Goal: Task Accomplishment & Management: Complete application form

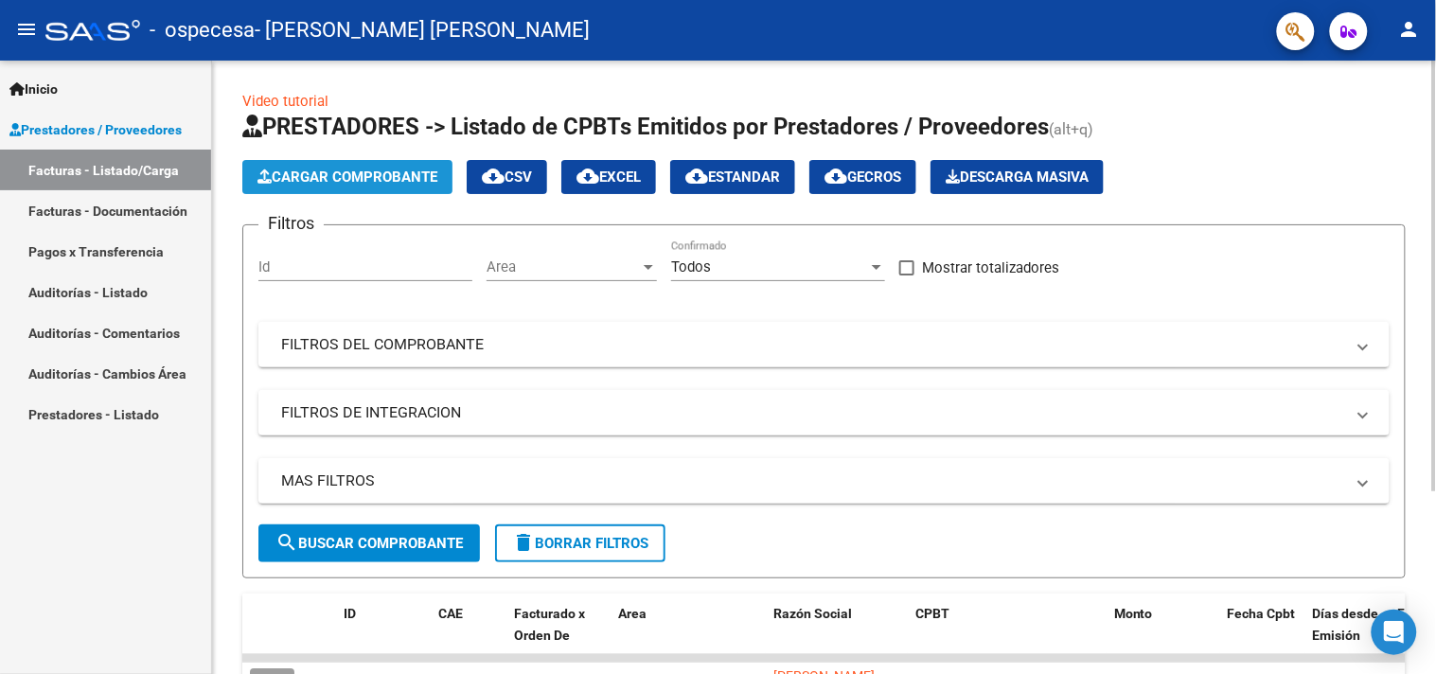
click at [422, 182] on span "Cargar Comprobante" at bounding box center [347, 177] width 180 height 17
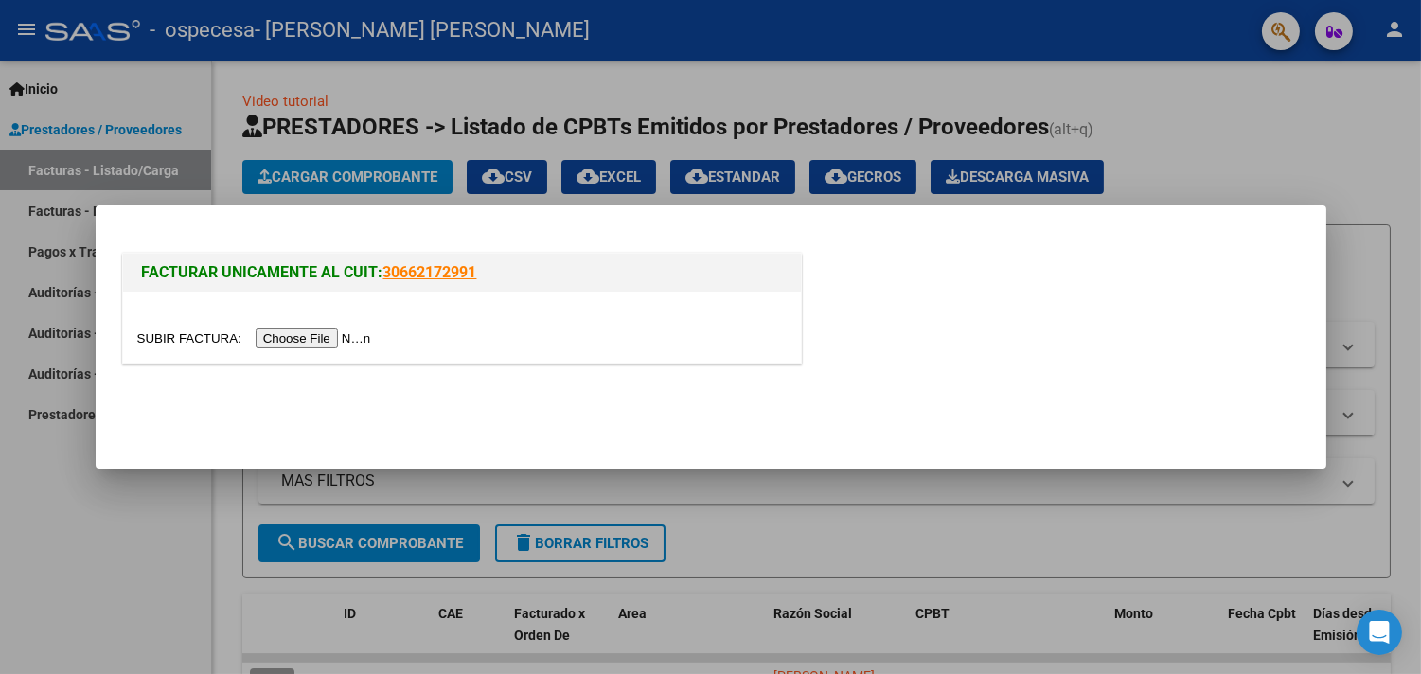
click at [325, 342] on input "file" at bounding box center [257, 339] width 240 height 20
click at [1148, 513] on div at bounding box center [710, 337] width 1421 height 674
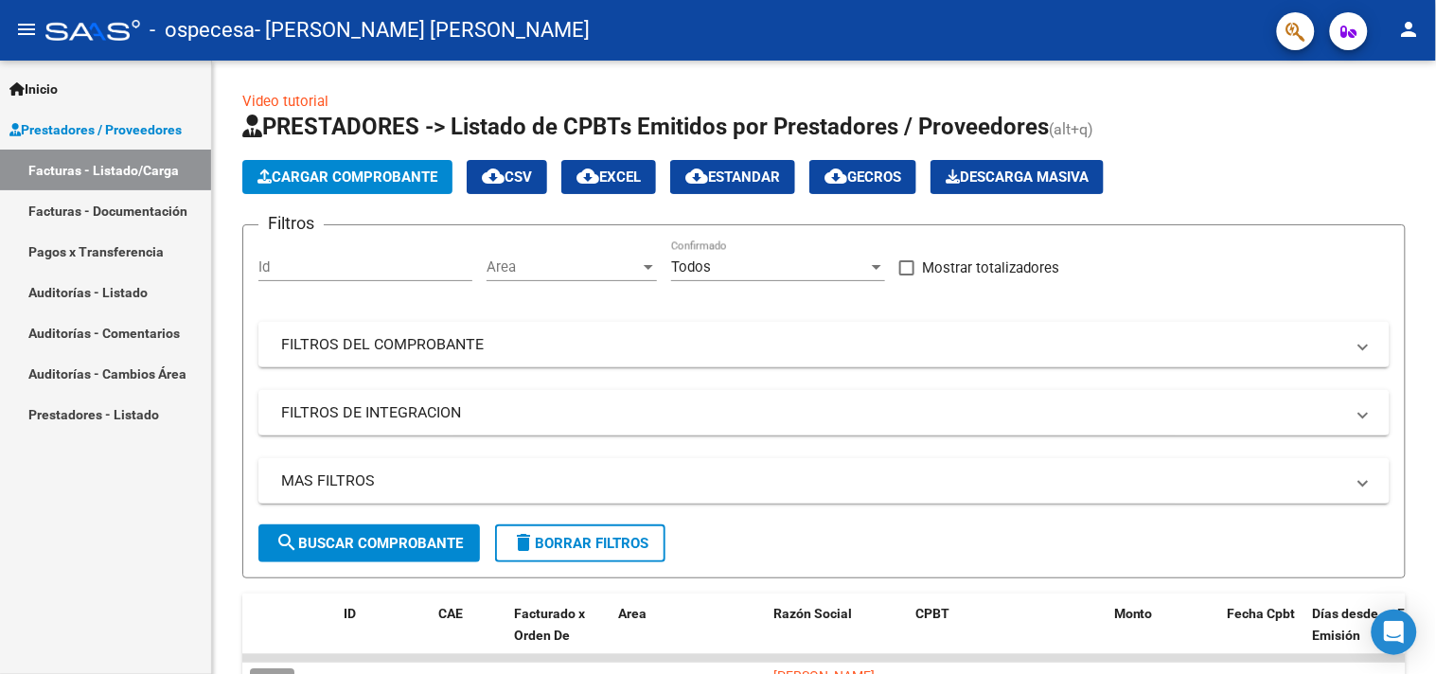
click at [124, 206] on link "Facturas - Documentación" at bounding box center [105, 210] width 211 height 41
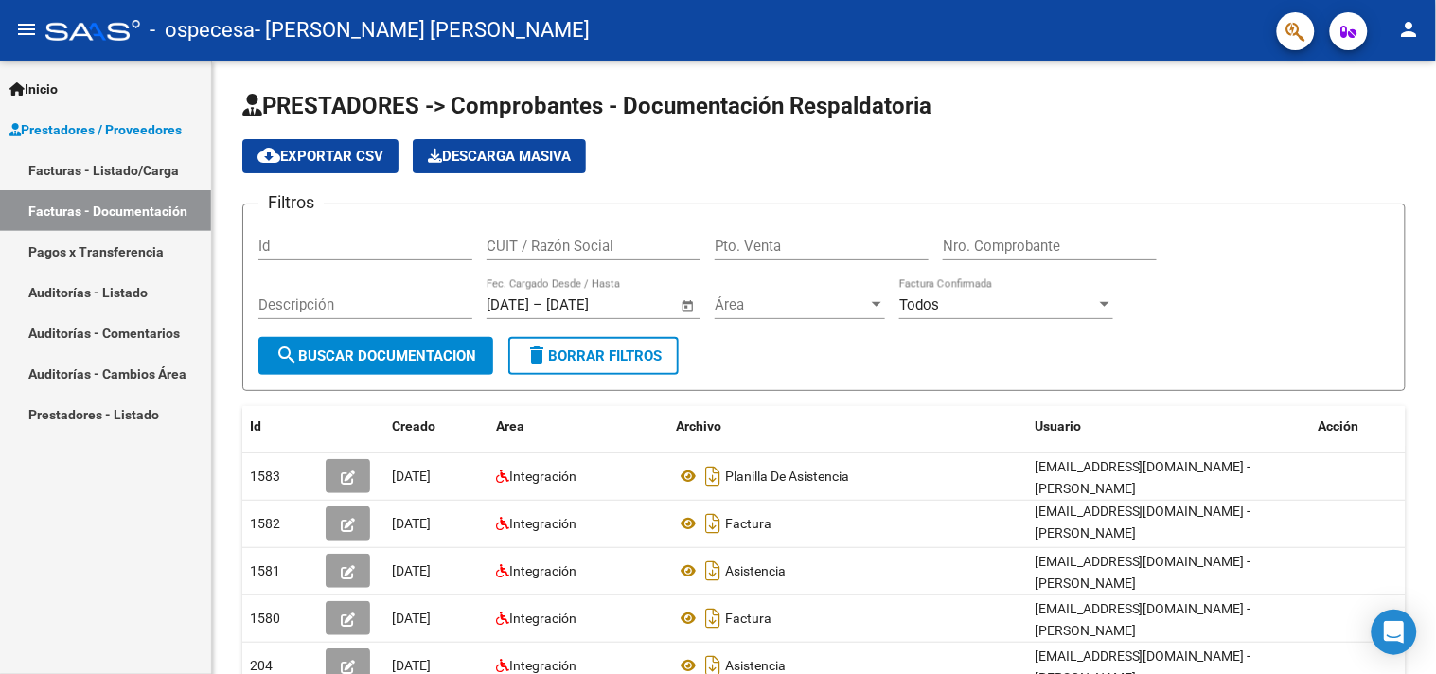
click at [76, 83] on link "Inicio" at bounding box center [105, 88] width 211 height 41
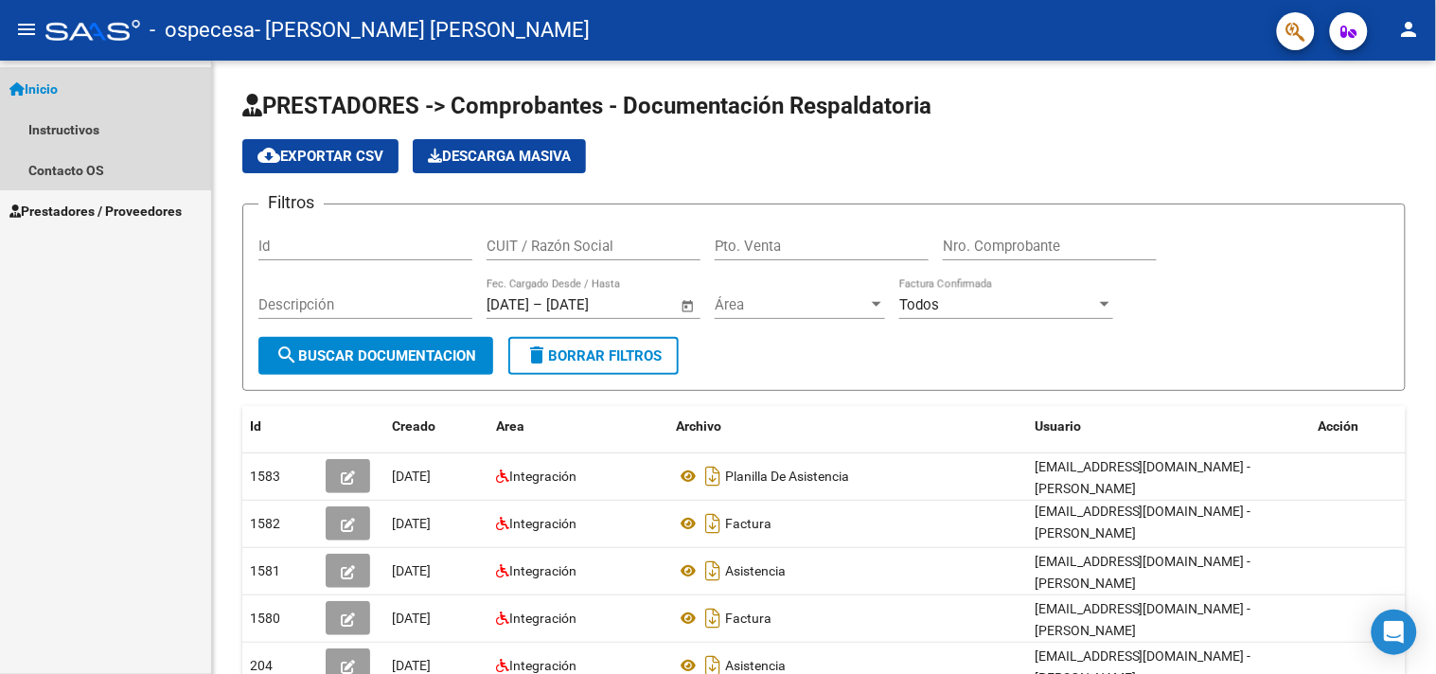
click at [48, 81] on span "Inicio" at bounding box center [33, 89] width 48 height 21
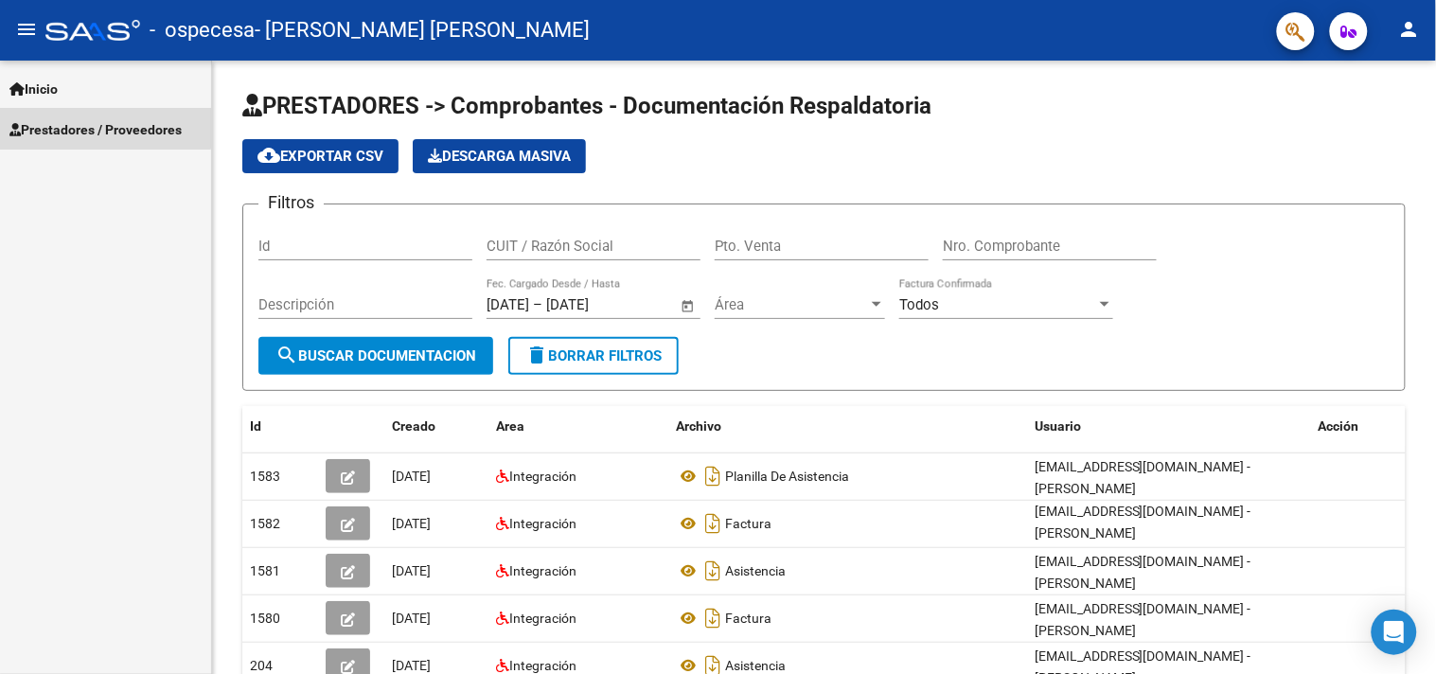
click at [59, 126] on span "Prestadores / Proveedores" at bounding box center [95, 129] width 172 height 21
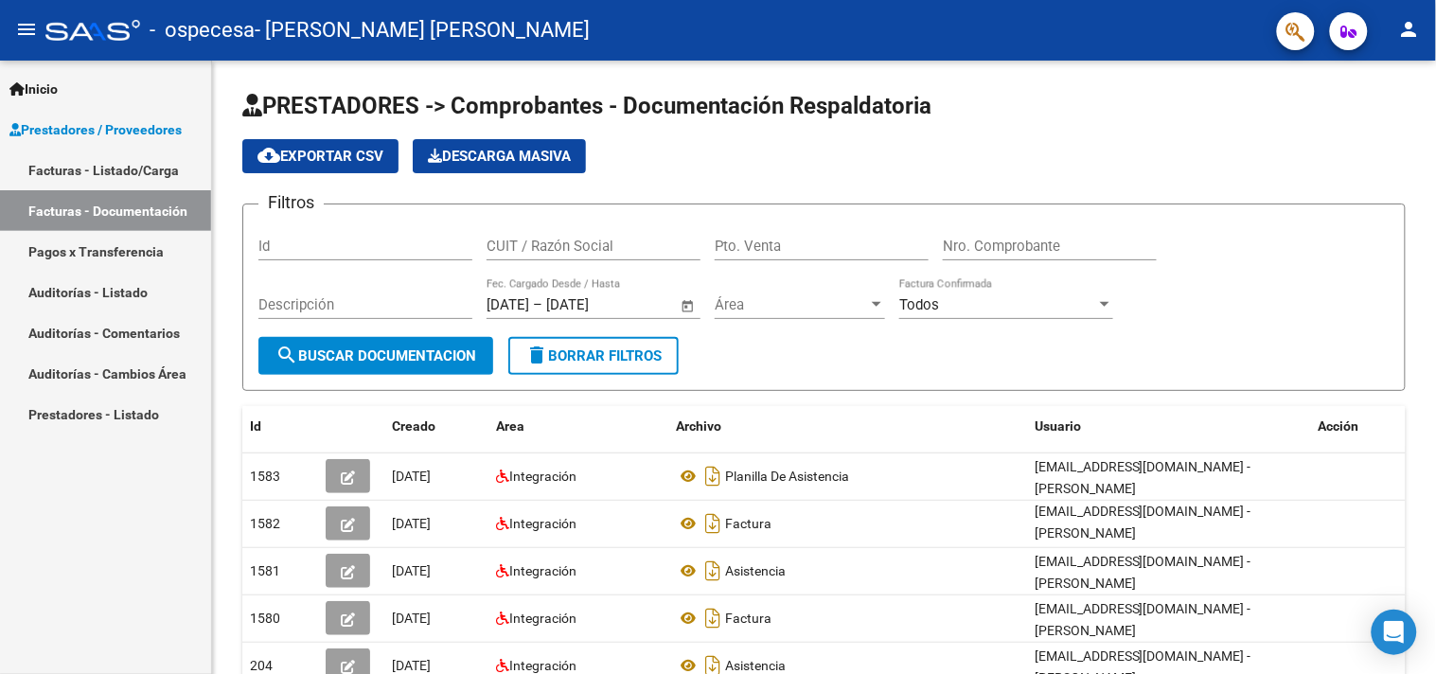
click at [100, 178] on link "Facturas - Listado/Carga" at bounding box center [105, 170] width 211 height 41
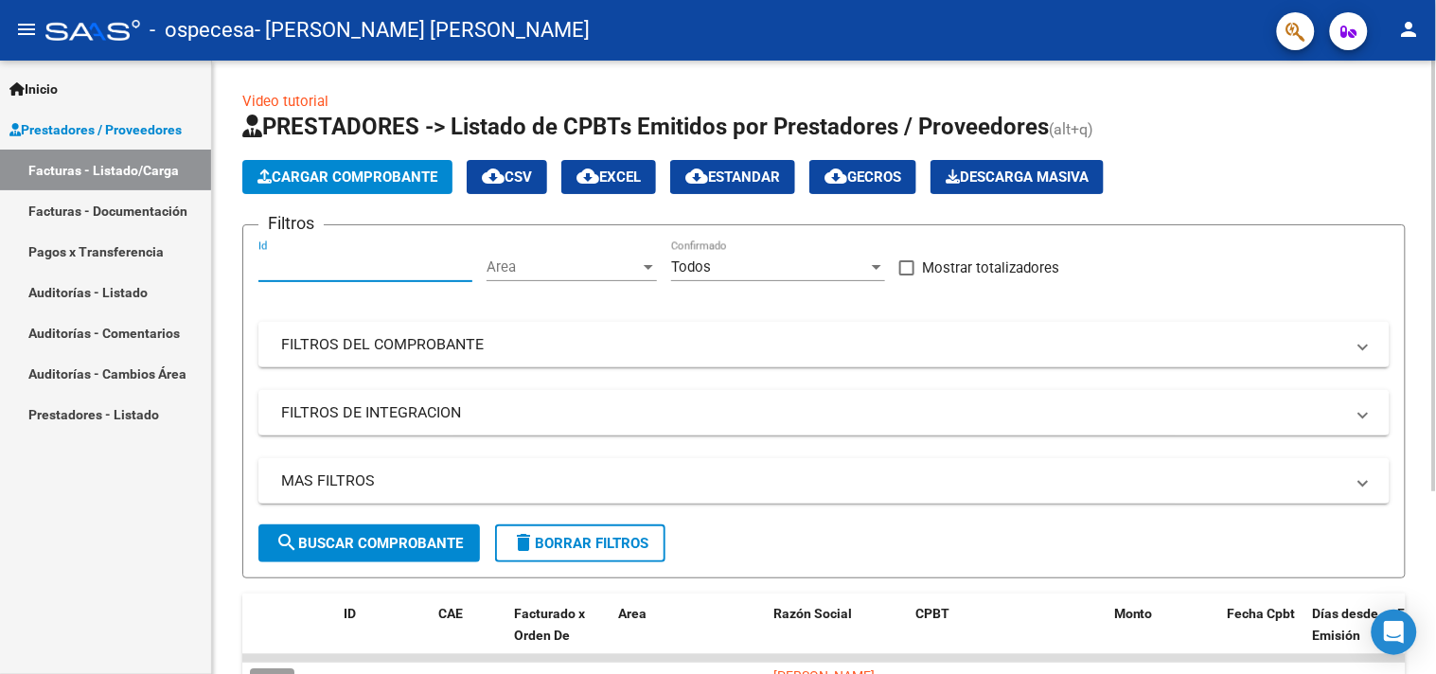
click at [384, 273] on input "Id" at bounding box center [365, 266] width 214 height 17
click at [513, 276] on div "Area Area" at bounding box center [572, 260] width 170 height 41
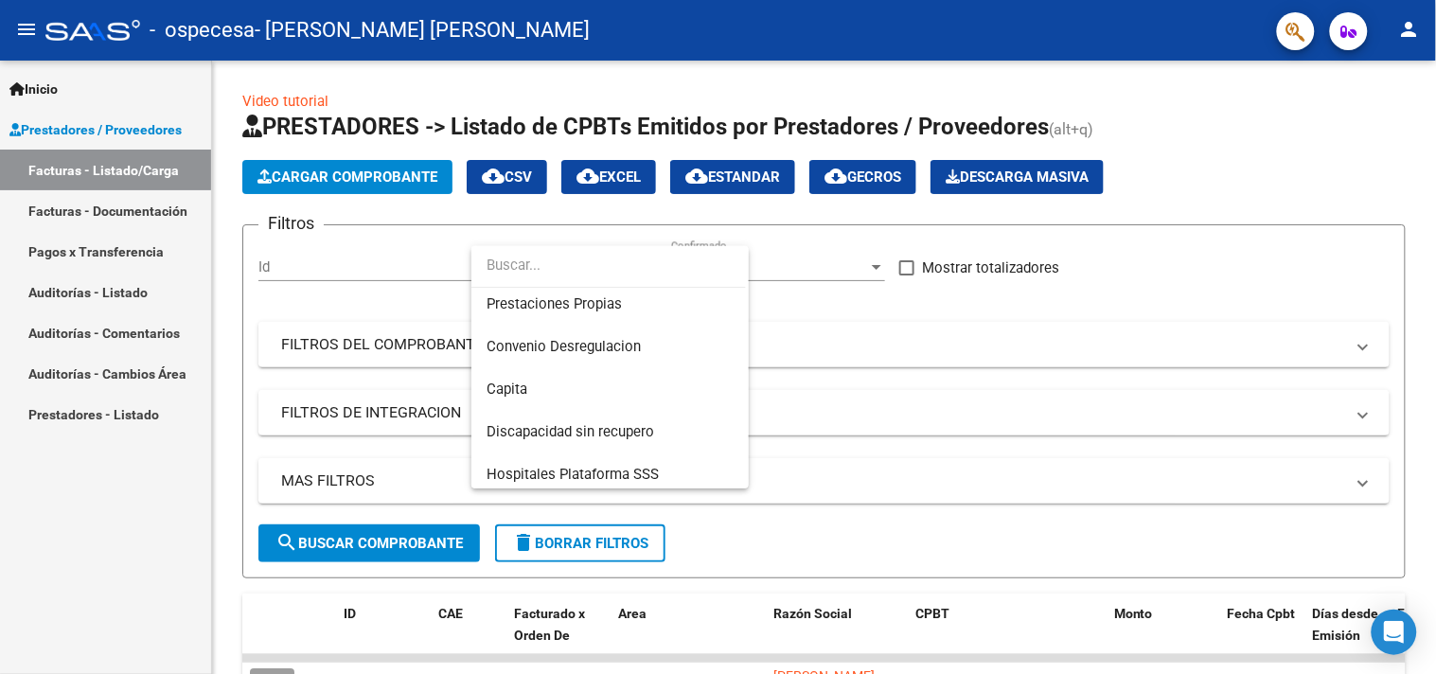
scroll to position [214, 0]
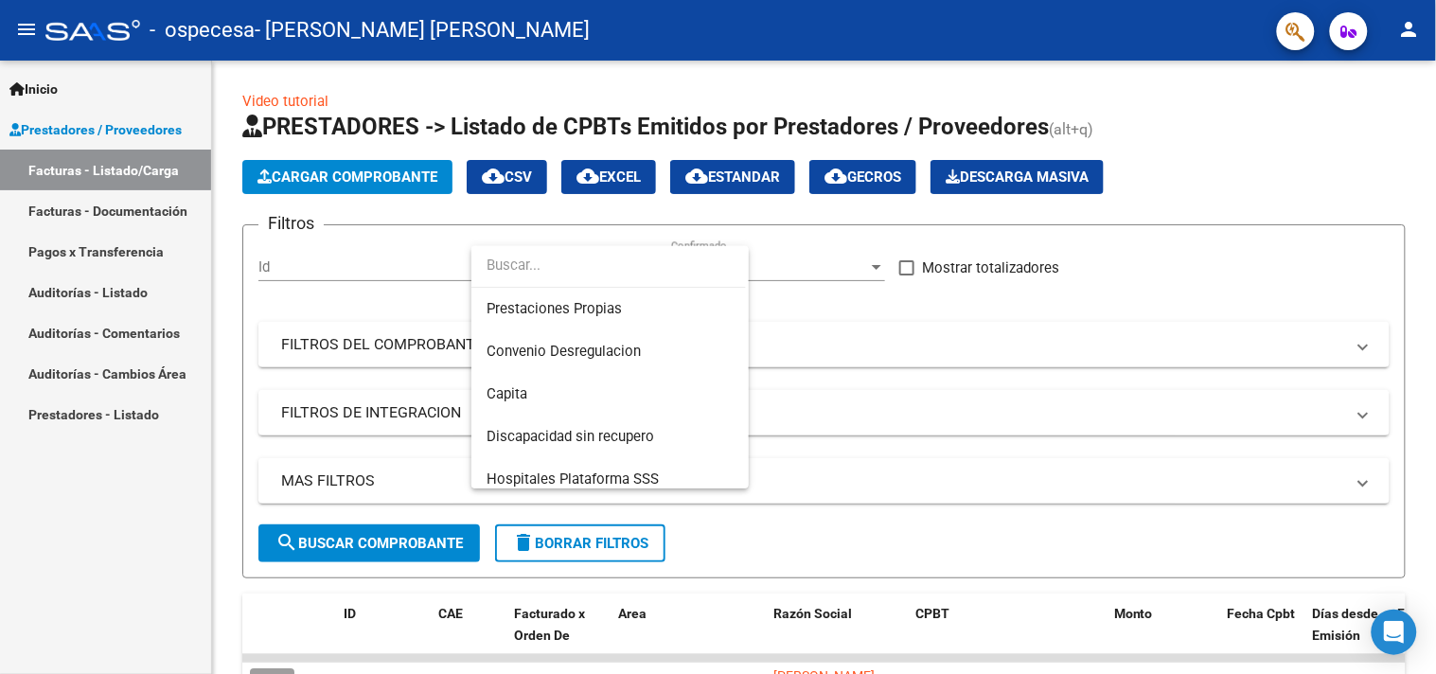
click at [865, 367] on div at bounding box center [718, 337] width 1436 height 674
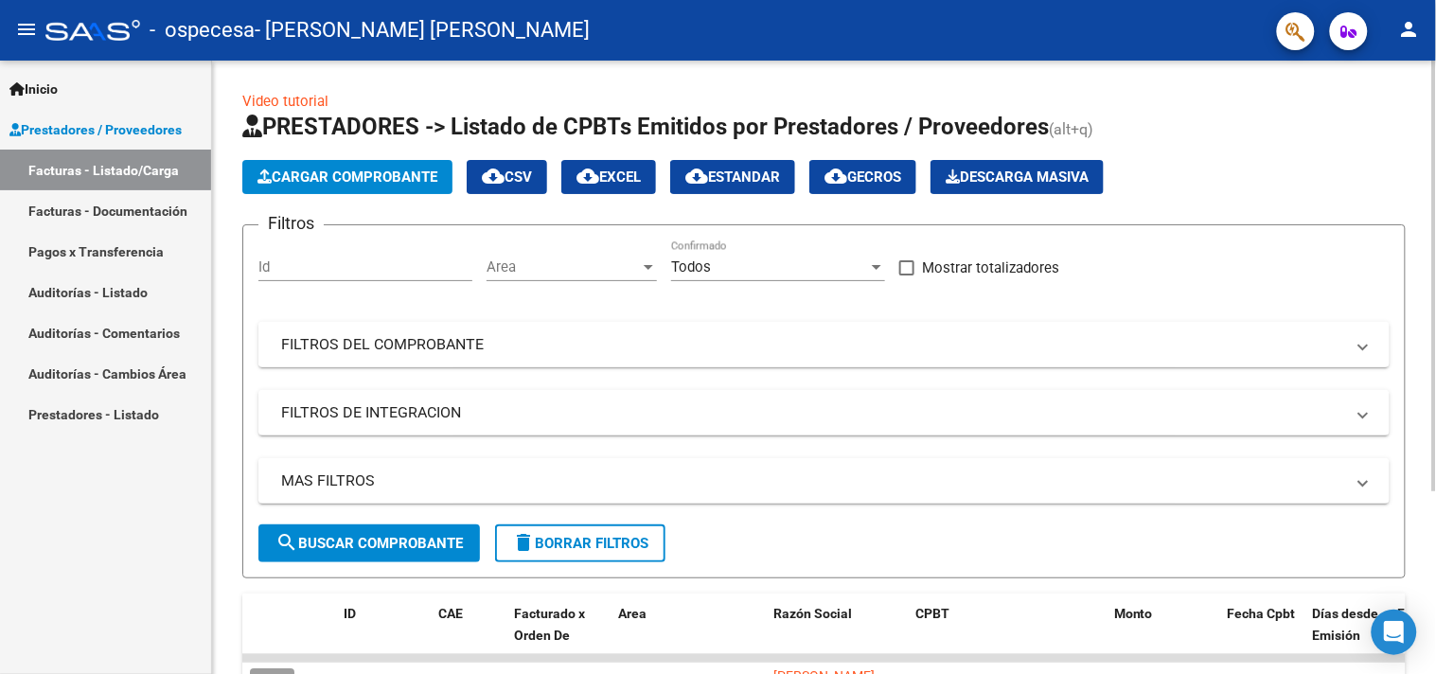
click at [761, 364] on mat-expansion-panel-header "FILTROS DEL COMPROBANTE" at bounding box center [823, 344] width 1131 height 45
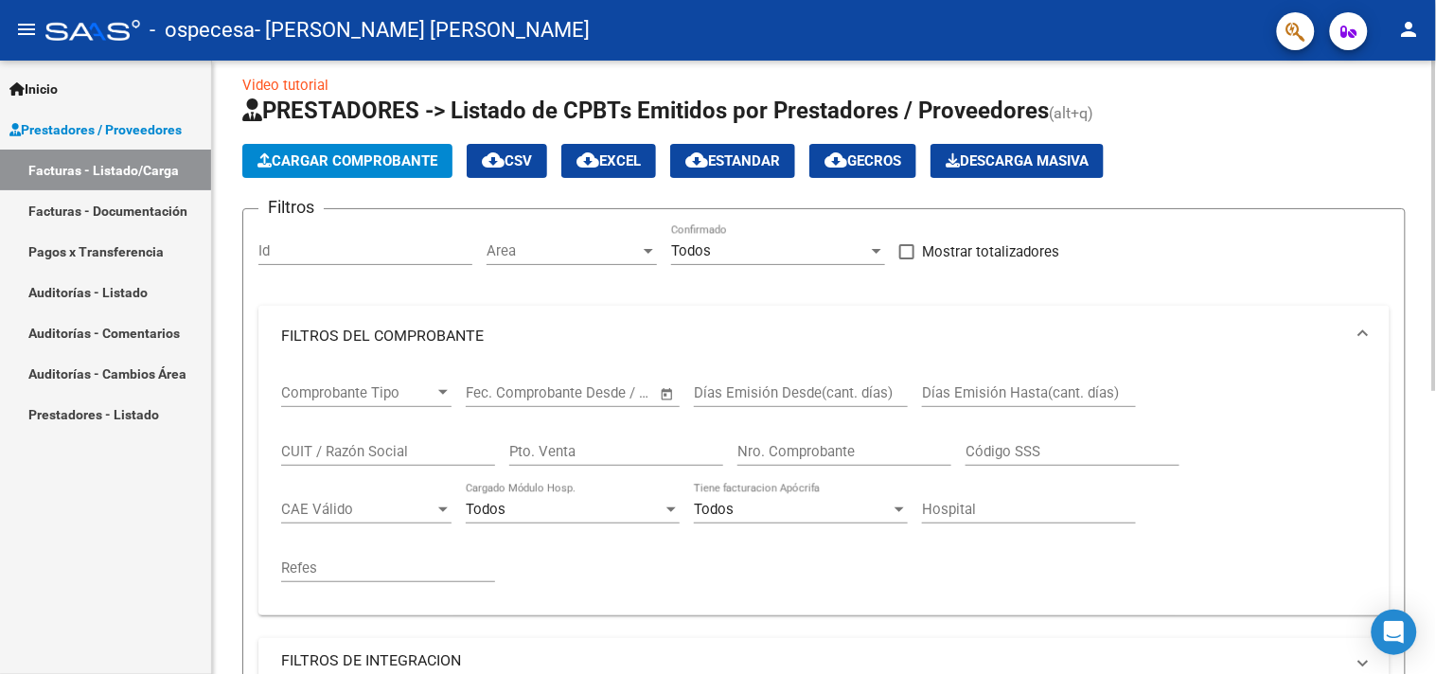
scroll to position [0, 0]
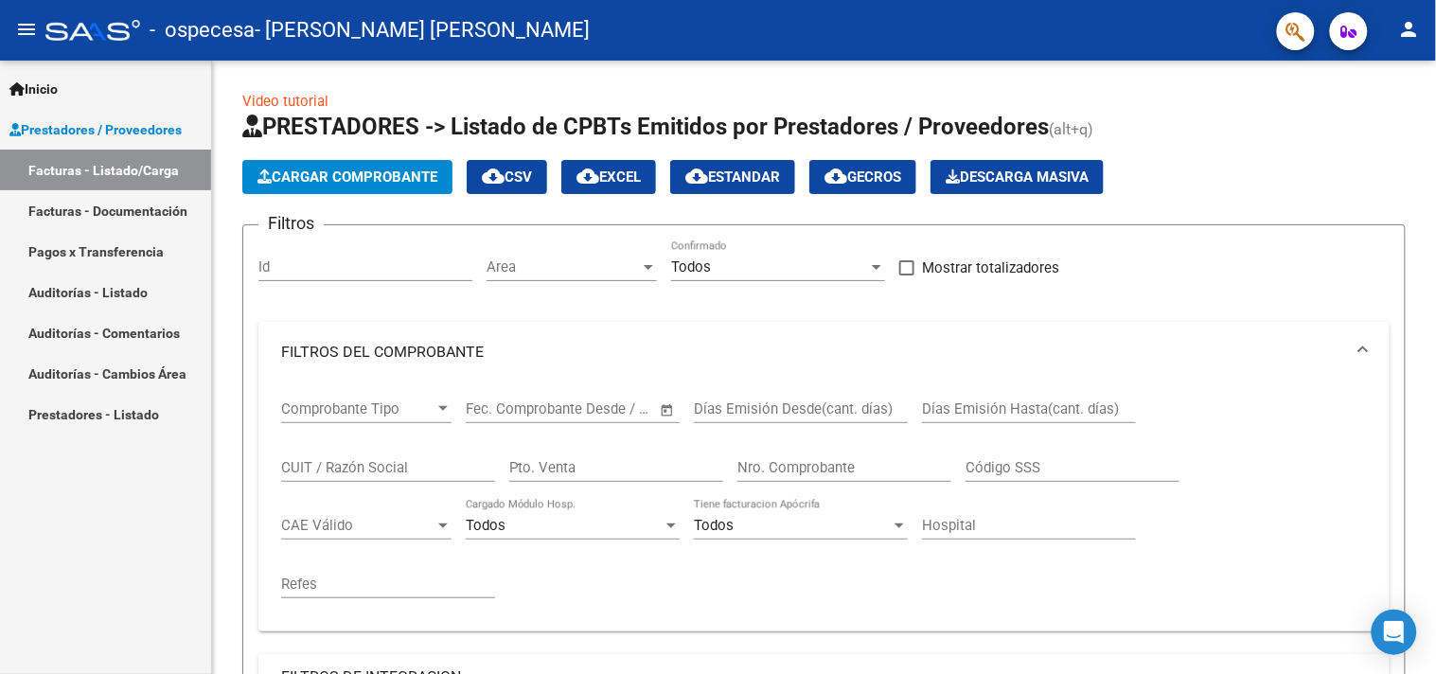
click at [35, 29] on mat-icon "menu" at bounding box center [26, 29] width 23 height 23
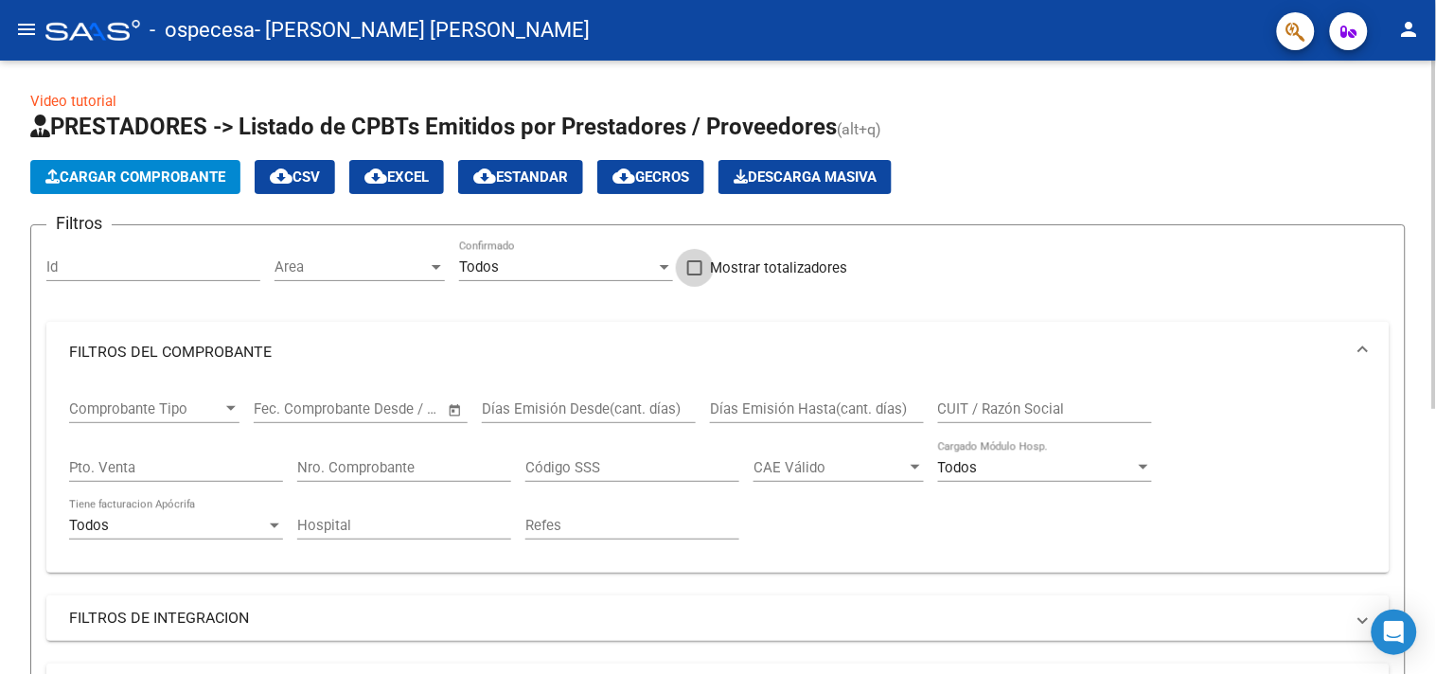
click at [691, 275] on span at bounding box center [694, 267] width 15 height 15
click at [694, 275] on input "Mostrar totalizadores" at bounding box center [694, 275] width 1 height 1
click at [691, 275] on span at bounding box center [694, 267] width 15 height 15
click at [694, 275] on input "Mostrar totalizadores" at bounding box center [694, 275] width 1 height 1
click at [691, 275] on span at bounding box center [694, 267] width 15 height 15
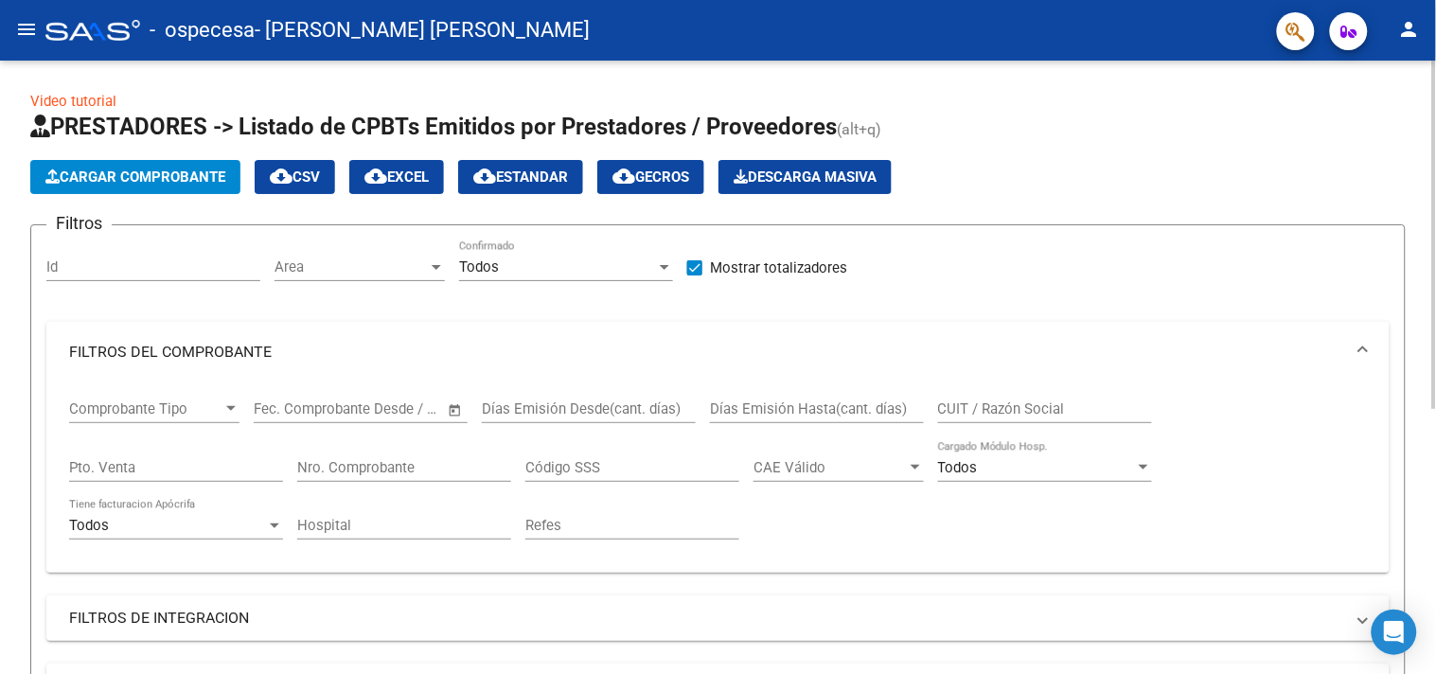
click at [694, 275] on input "Mostrar totalizadores" at bounding box center [694, 275] width 1 height 1
checkbox input "false"
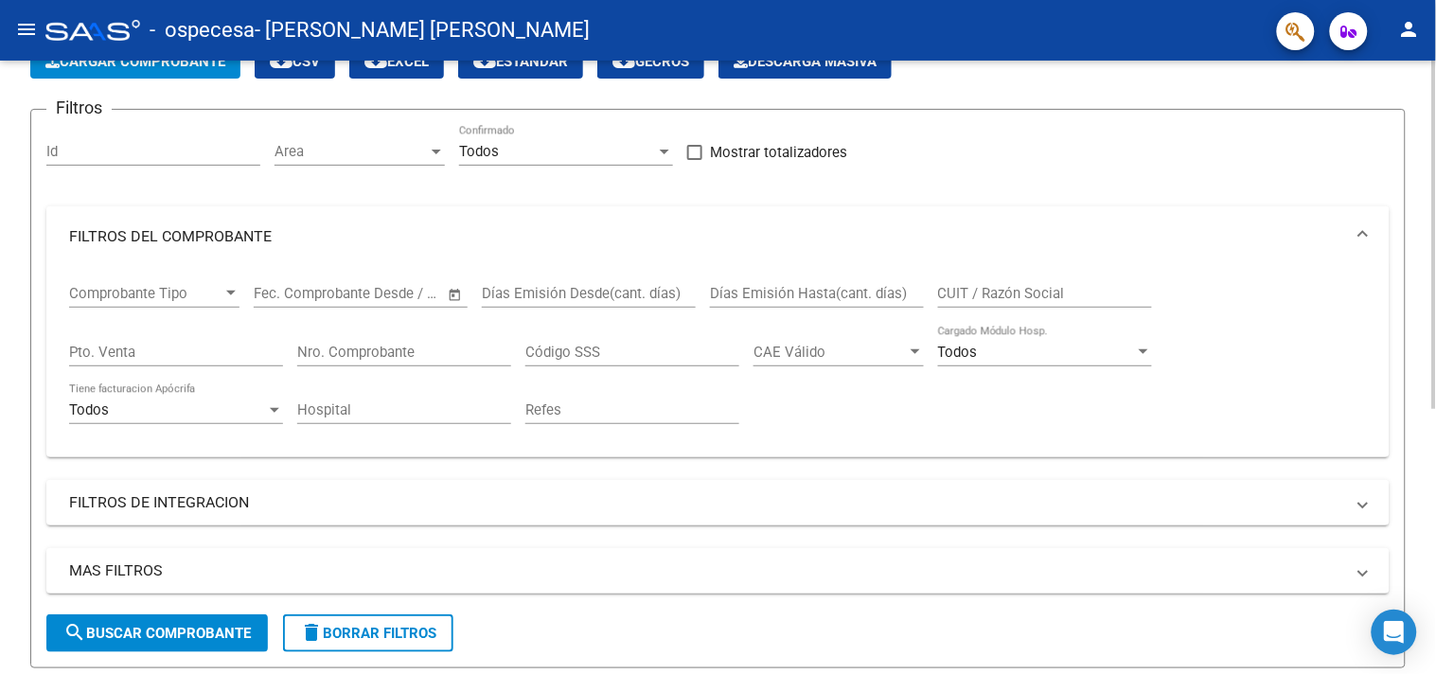
scroll to position [133, 0]
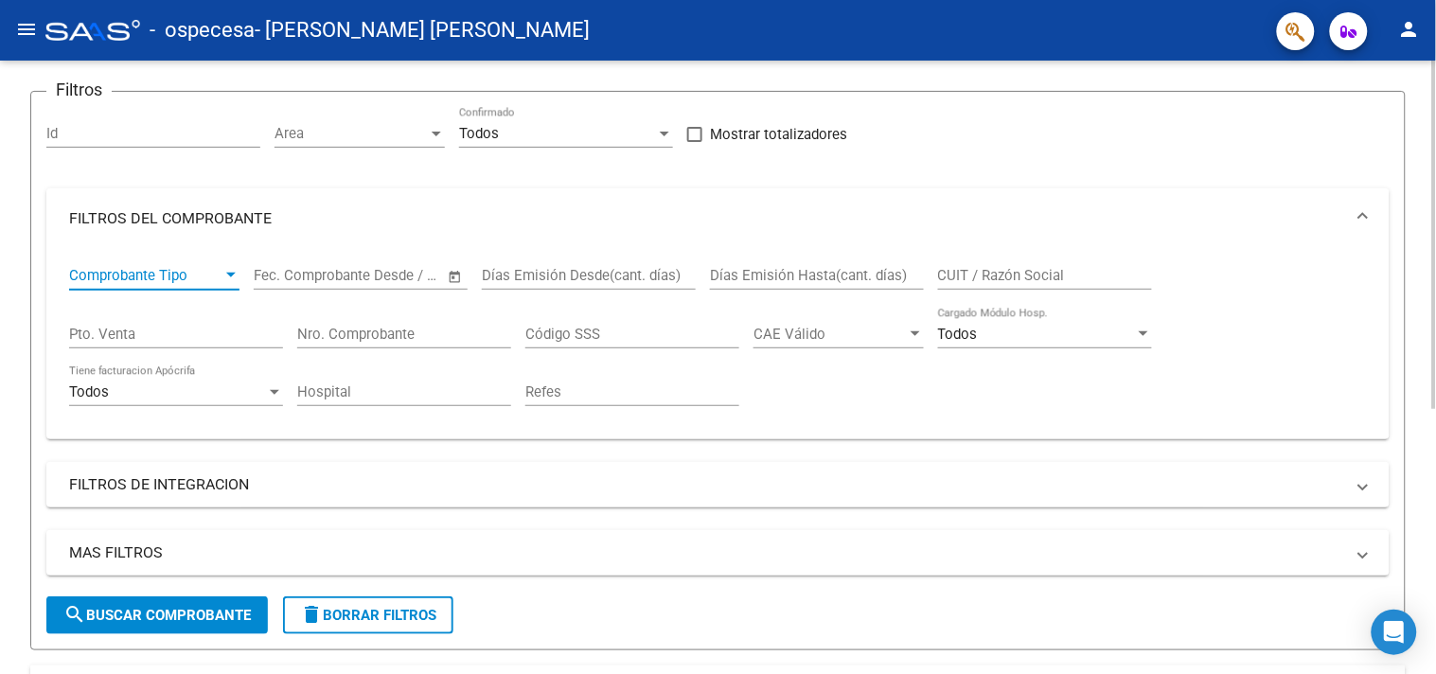
click at [194, 276] on span "Comprobante Tipo" at bounding box center [145, 275] width 153 height 17
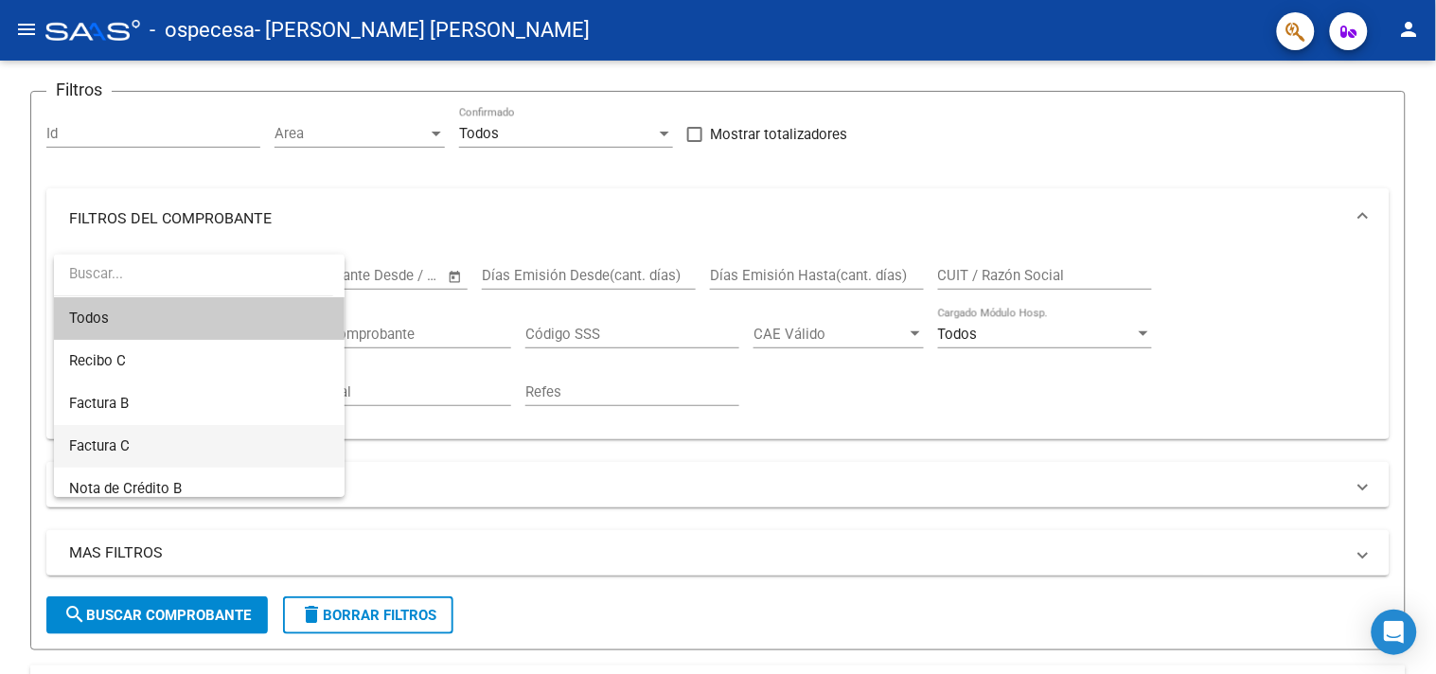
click at [163, 454] on span "Factura C" at bounding box center [199, 446] width 260 height 43
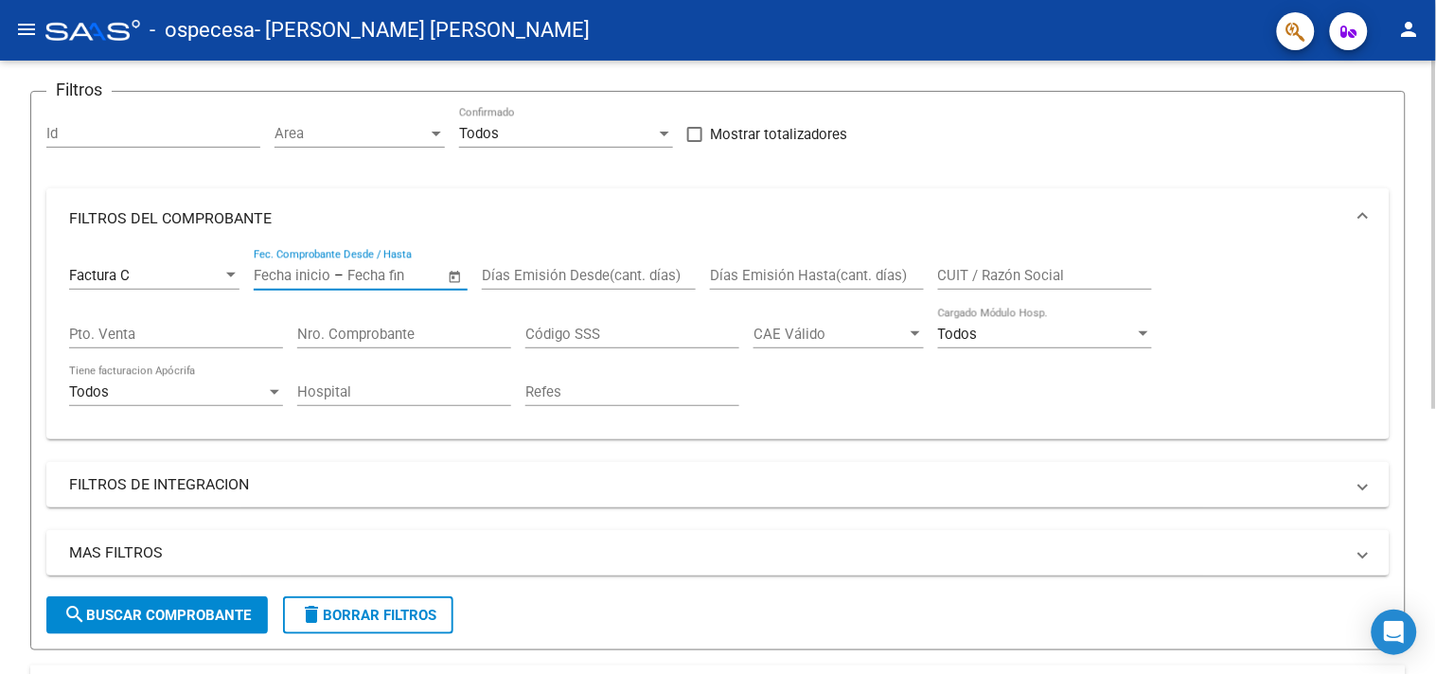
click at [367, 271] on input "text" at bounding box center [393, 275] width 92 height 17
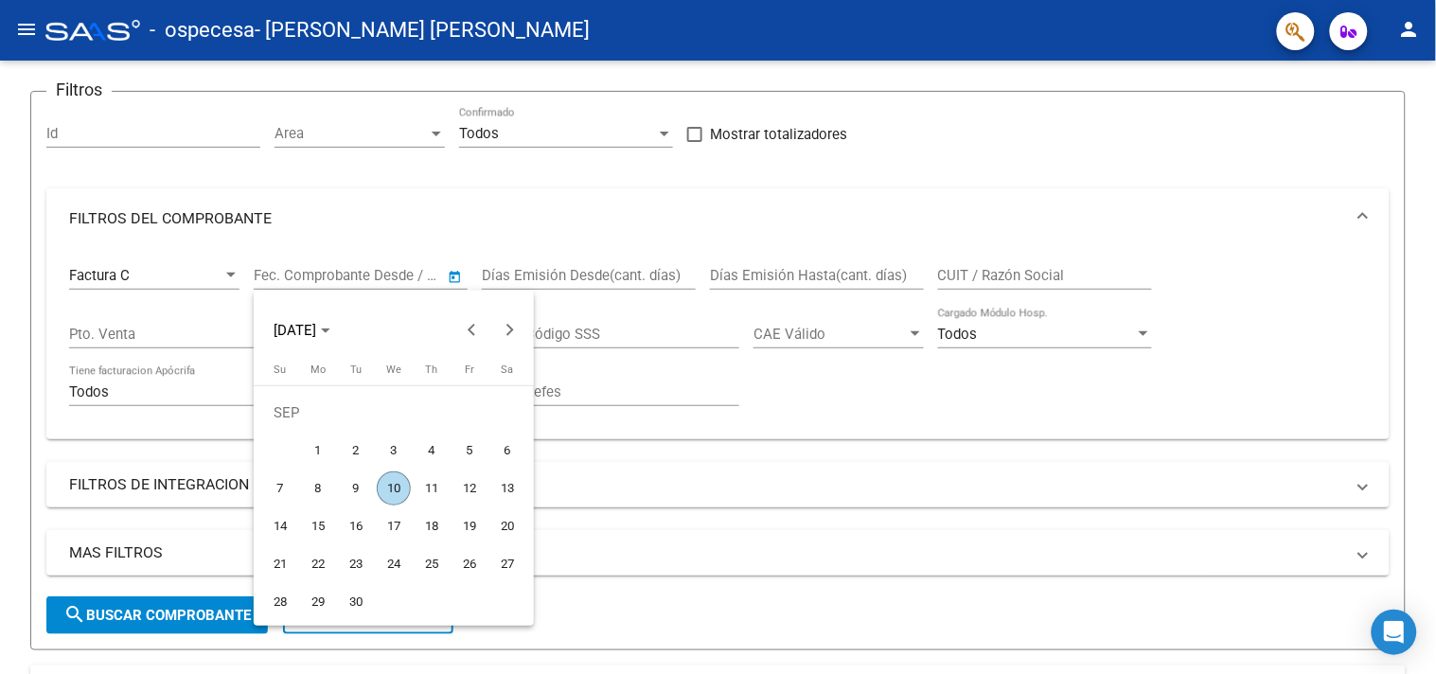
click at [401, 498] on span "10" at bounding box center [394, 488] width 34 height 34
type input "[DATE]"
click at [538, 279] on div at bounding box center [718, 337] width 1436 height 674
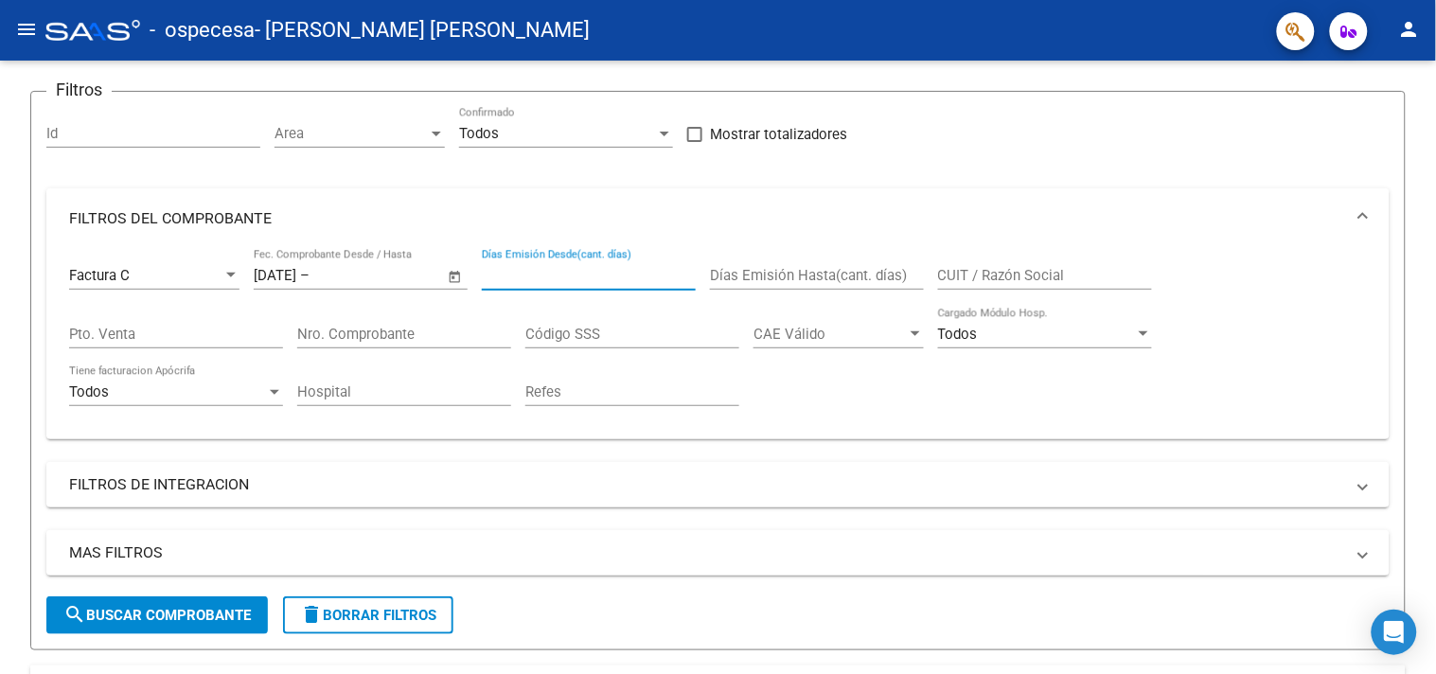
click at [538, 279] on input "Días Emisión Desde(cant. días)" at bounding box center [589, 275] width 214 height 17
click at [24, 26] on mat-icon "menu" at bounding box center [26, 29] width 23 height 23
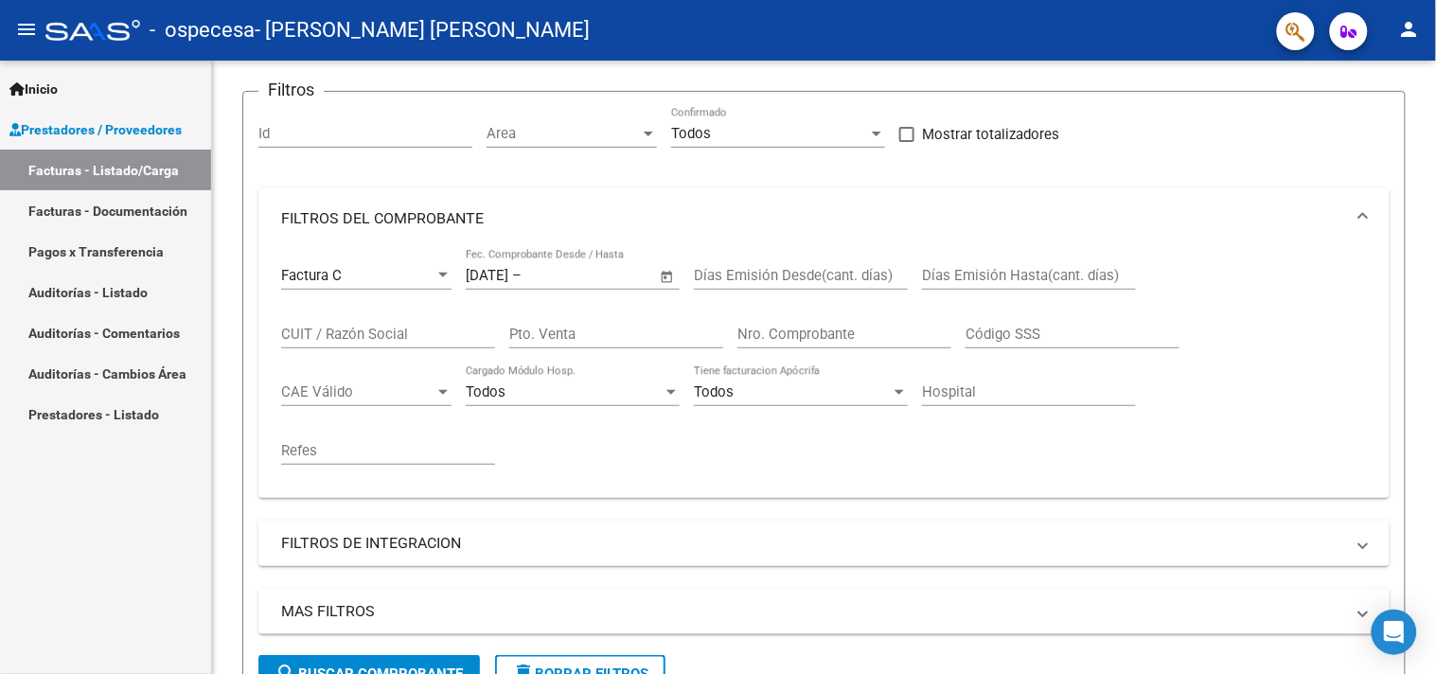
click at [110, 206] on link "Facturas - Documentación" at bounding box center [105, 210] width 211 height 41
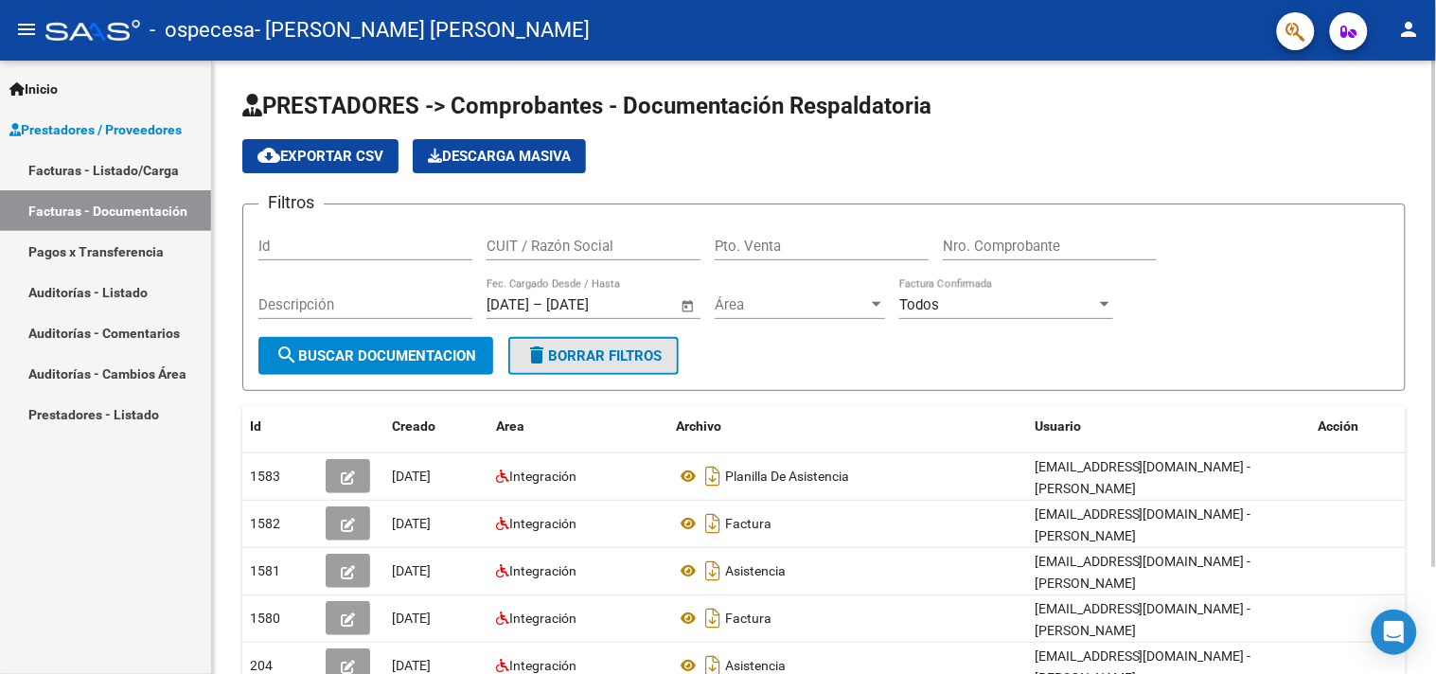
click at [608, 344] on button "delete Borrar Filtros" at bounding box center [593, 356] width 170 height 38
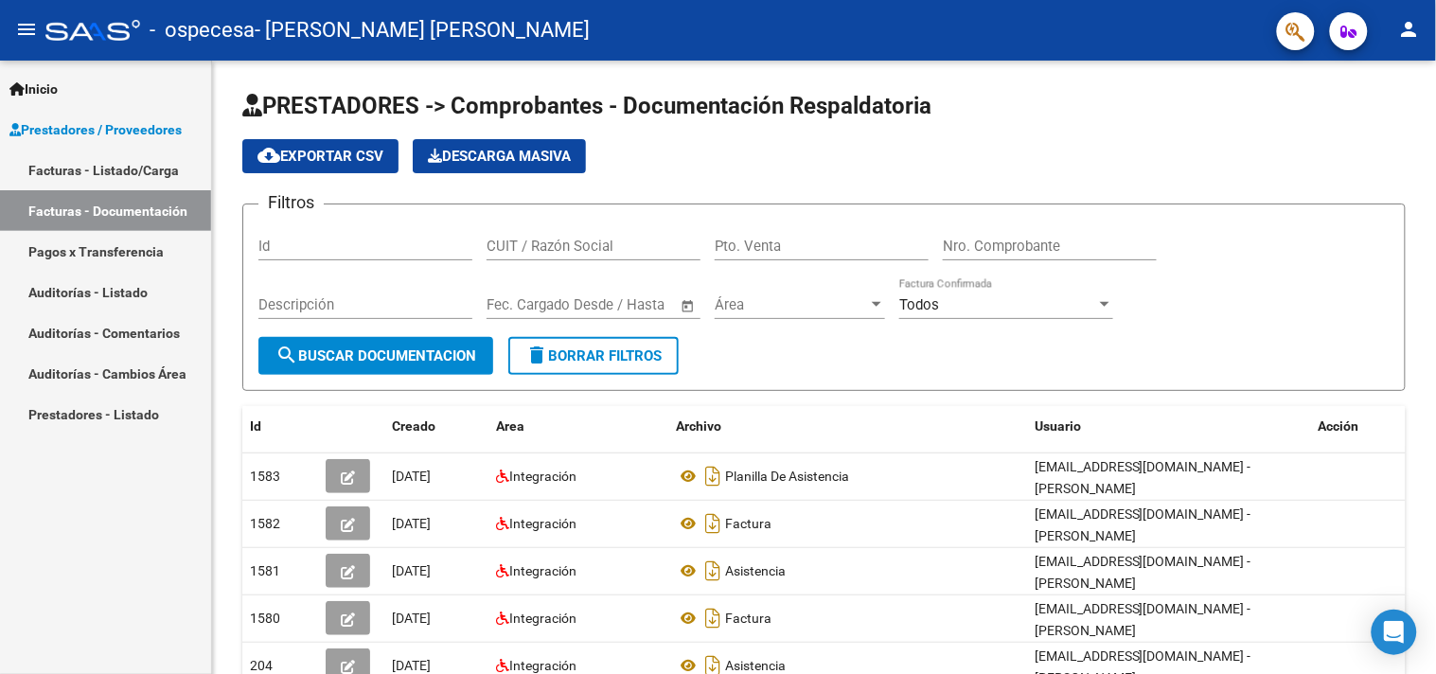
click at [1413, 23] on mat-icon "person" at bounding box center [1409, 29] width 23 height 23
click at [1387, 121] on button "exit_to_app Salir" at bounding box center [1371, 124] width 115 height 45
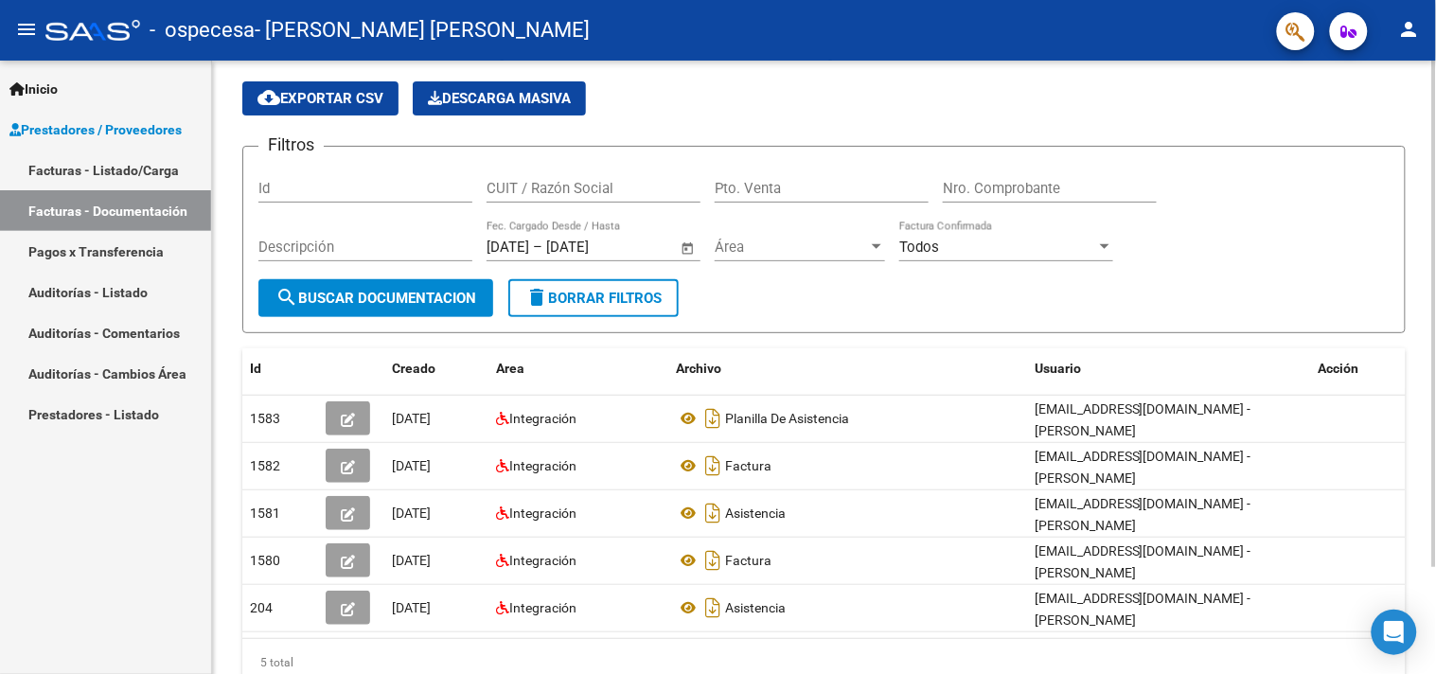
scroll to position [49, 0]
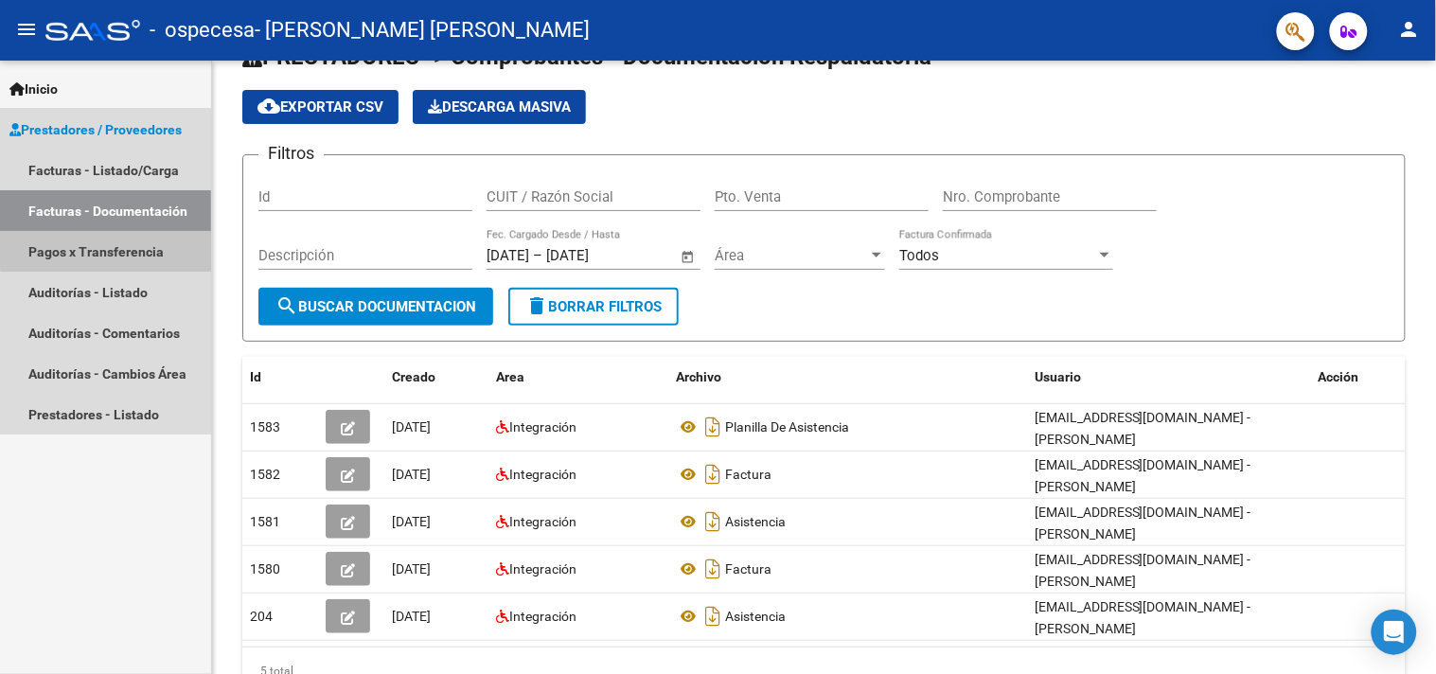
click at [111, 241] on link "Pagos x Transferencia" at bounding box center [105, 251] width 211 height 41
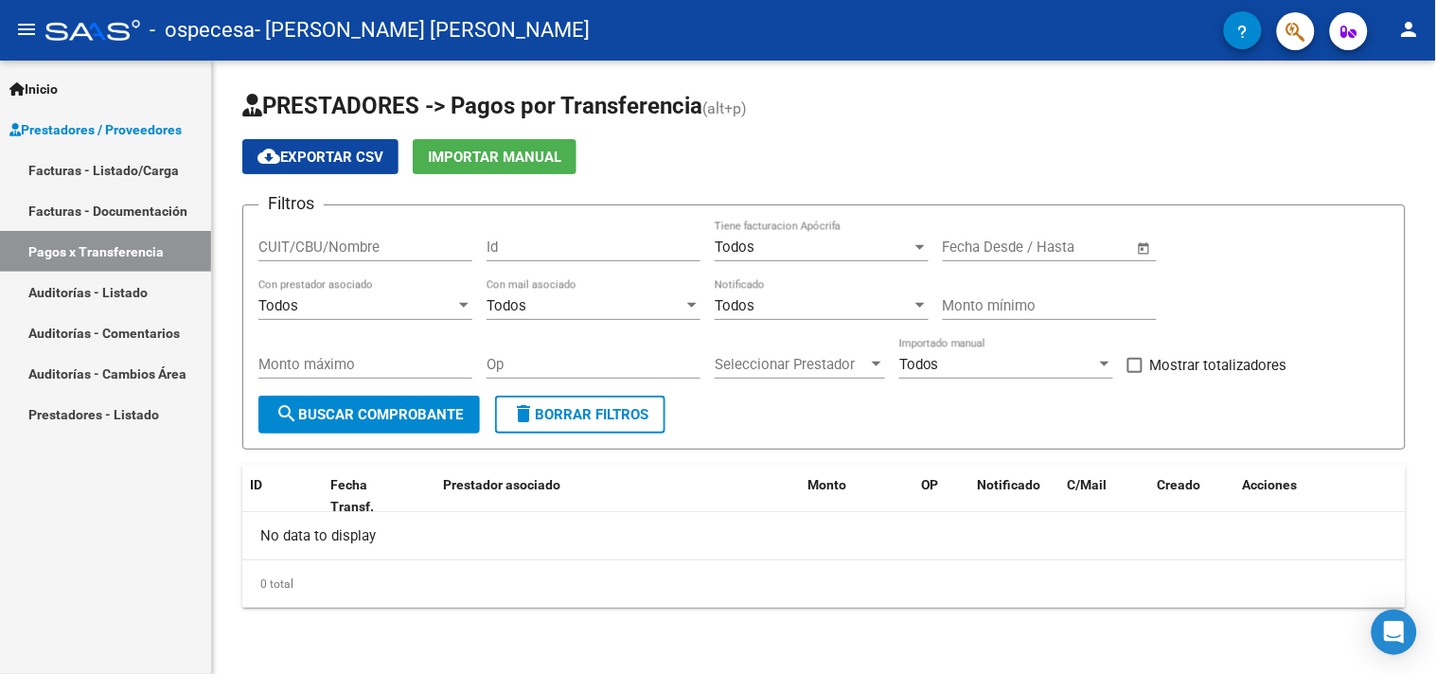
click at [115, 173] on link "Facturas - Listado/Carga" at bounding box center [105, 170] width 211 height 41
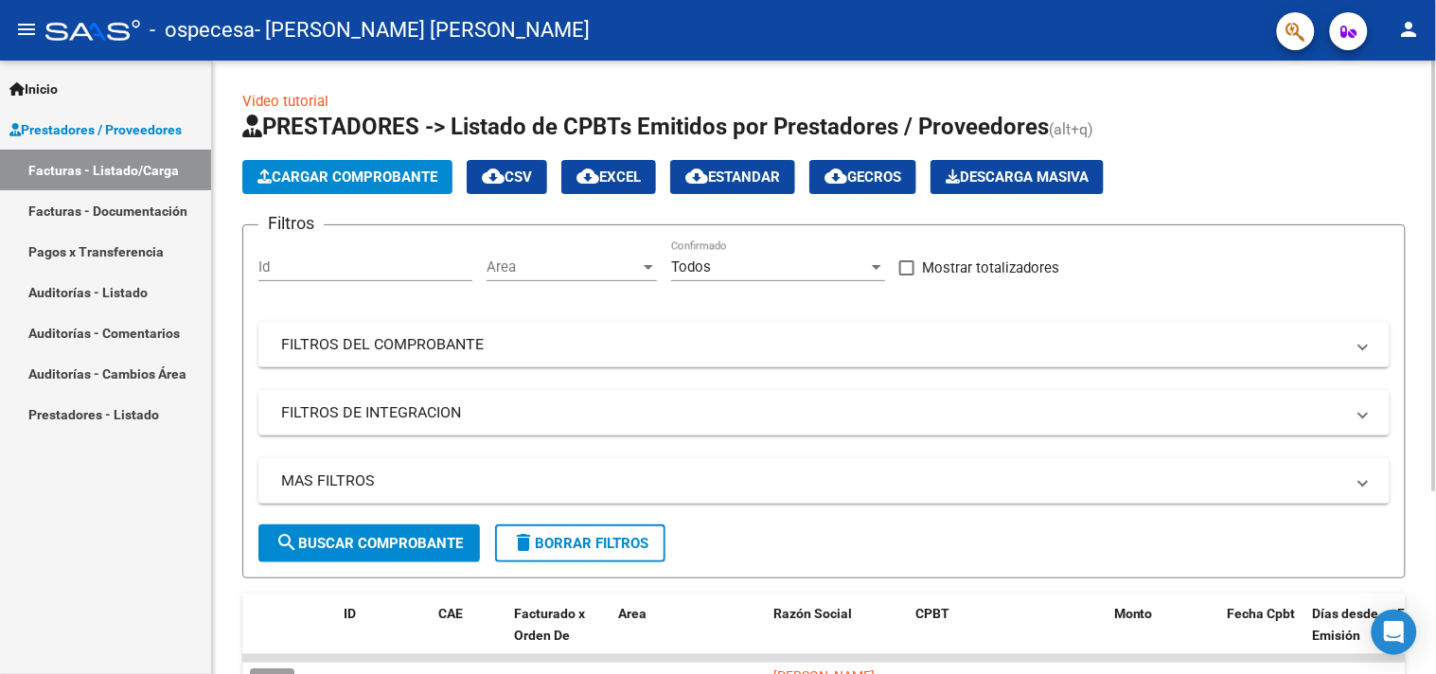
click at [292, 167] on button "Cargar Comprobante" at bounding box center [347, 177] width 210 height 34
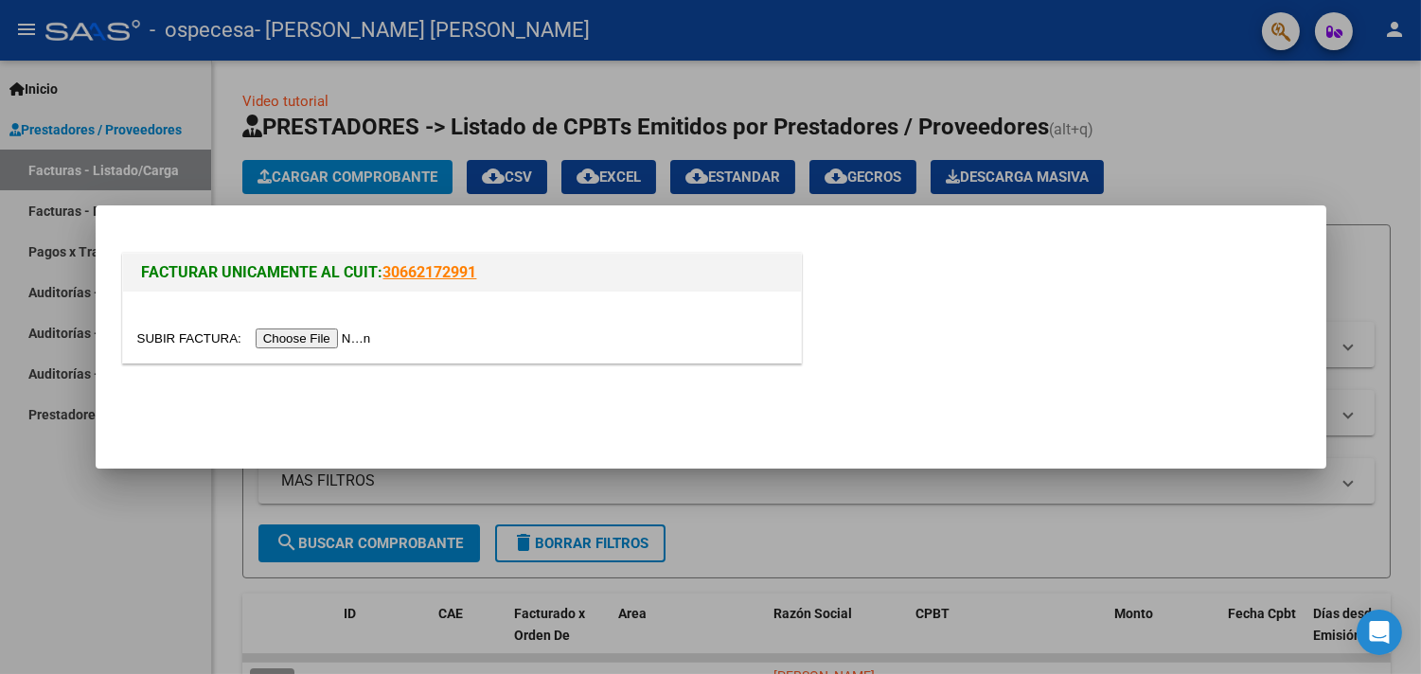
click at [308, 339] on input "file" at bounding box center [257, 339] width 240 height 20
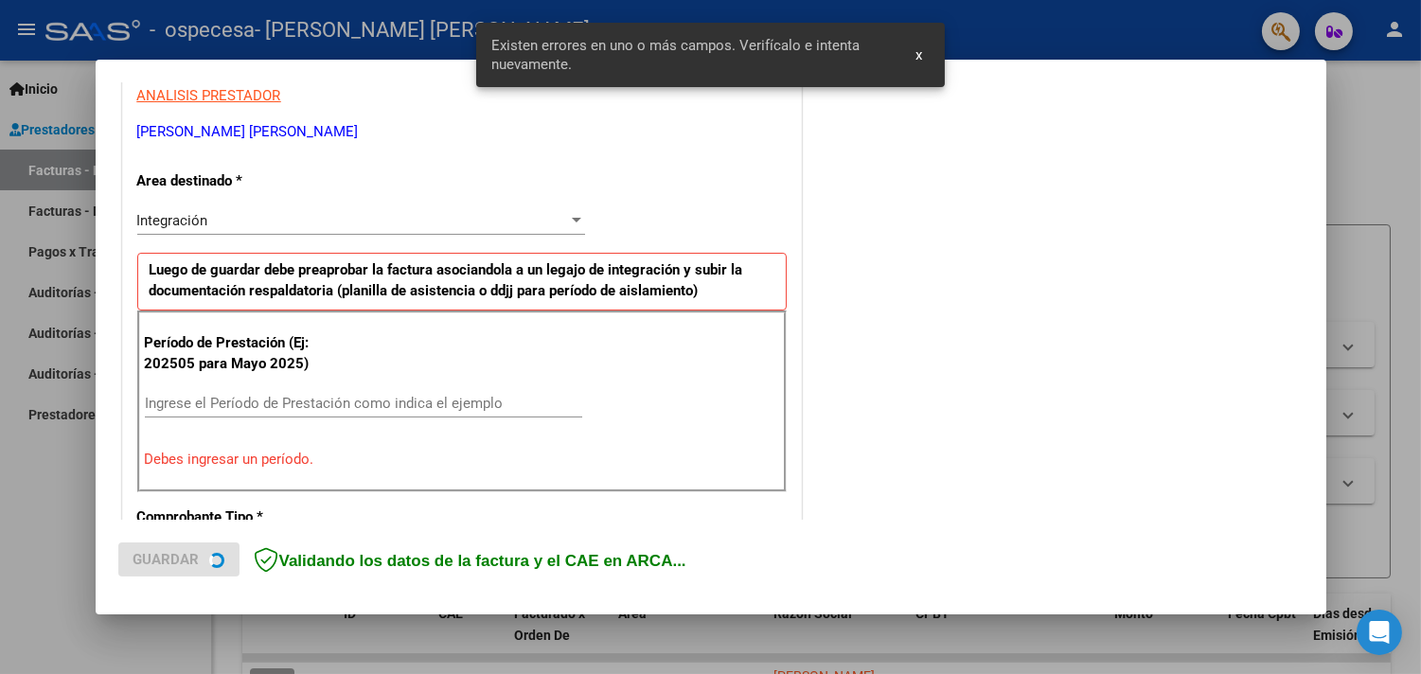
scroll to position [403, 0]
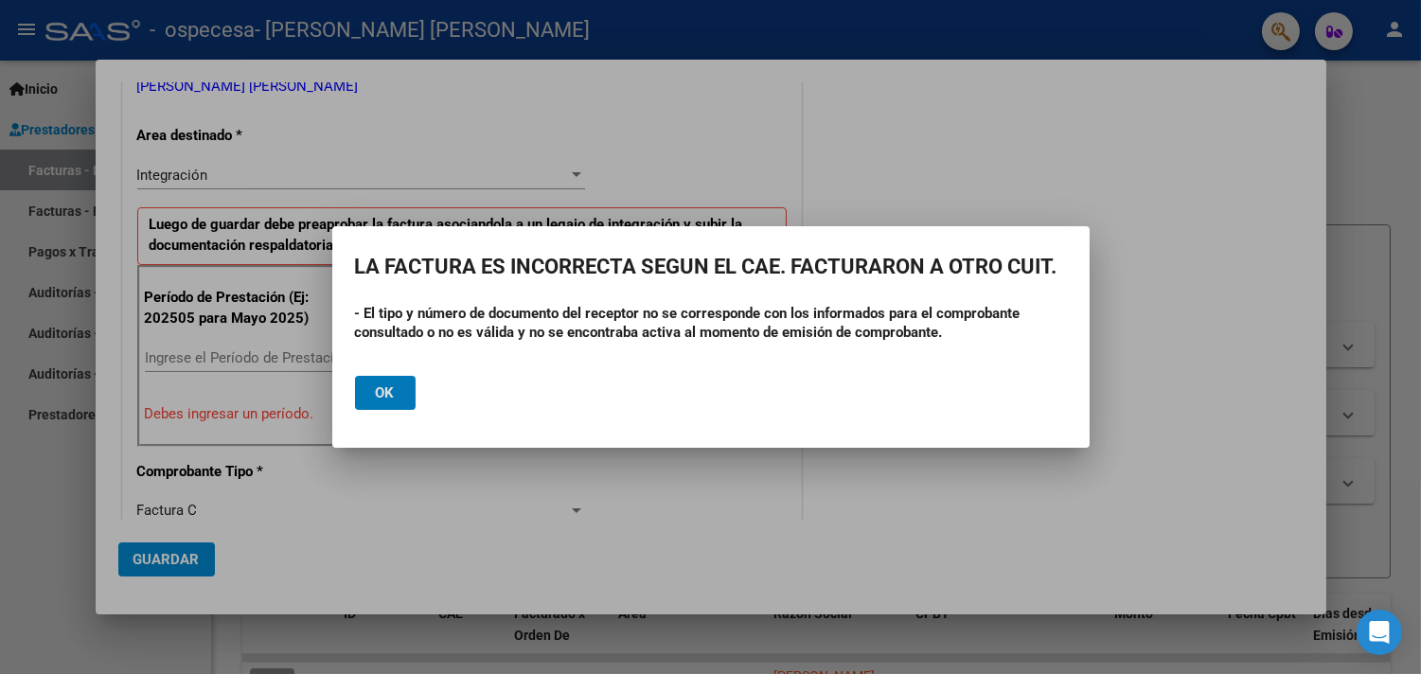
click at [388, 391] on span "Ok" at bounding box center [385, 392] width 19 height 17
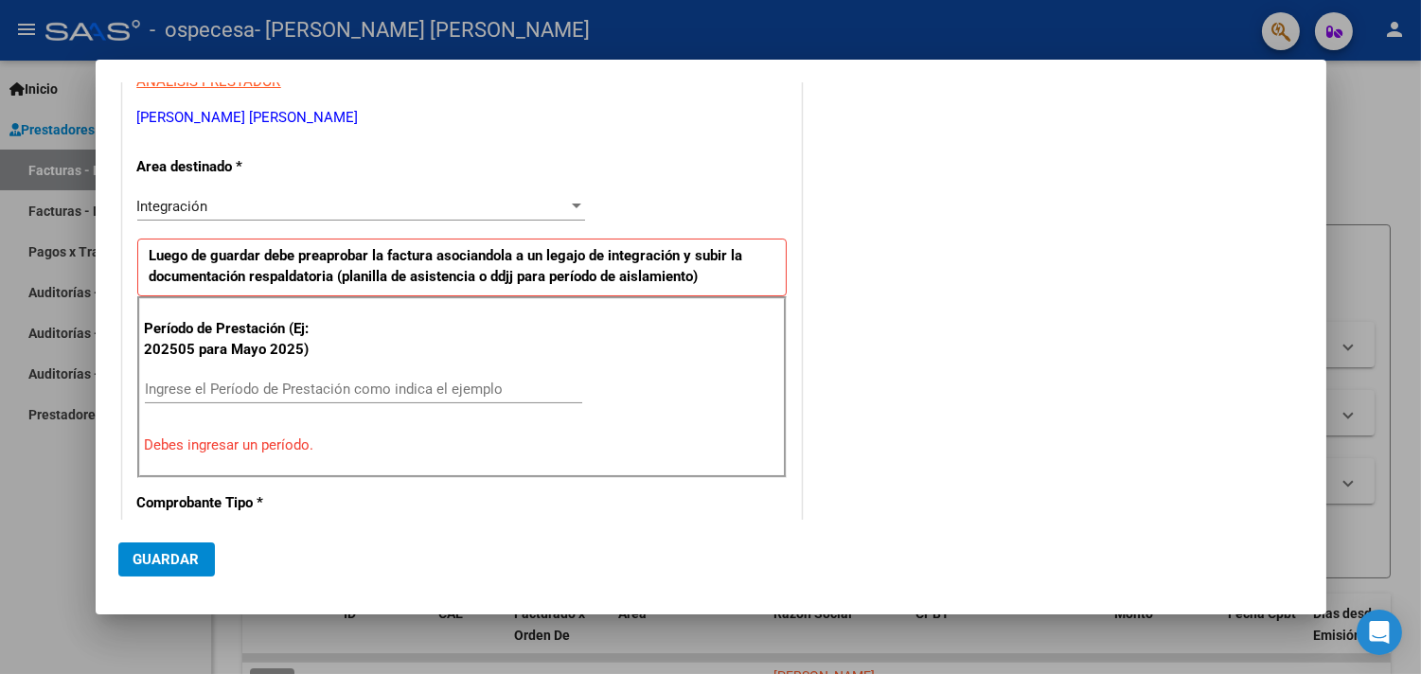
scroll to position [381, 0]
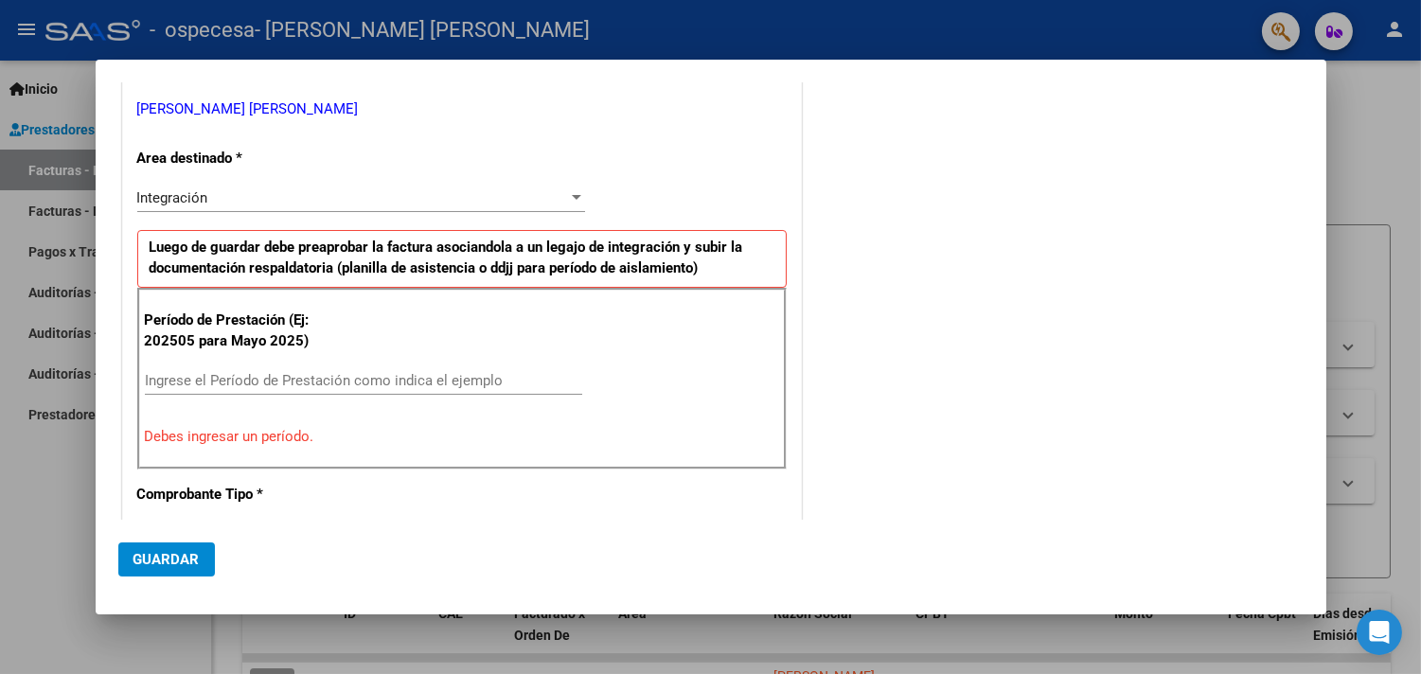
click at [465, 384] on input "Ingrese el Período de Prestación como indica el ejemplo" at bounding box center [363, 380] width 437 height 17
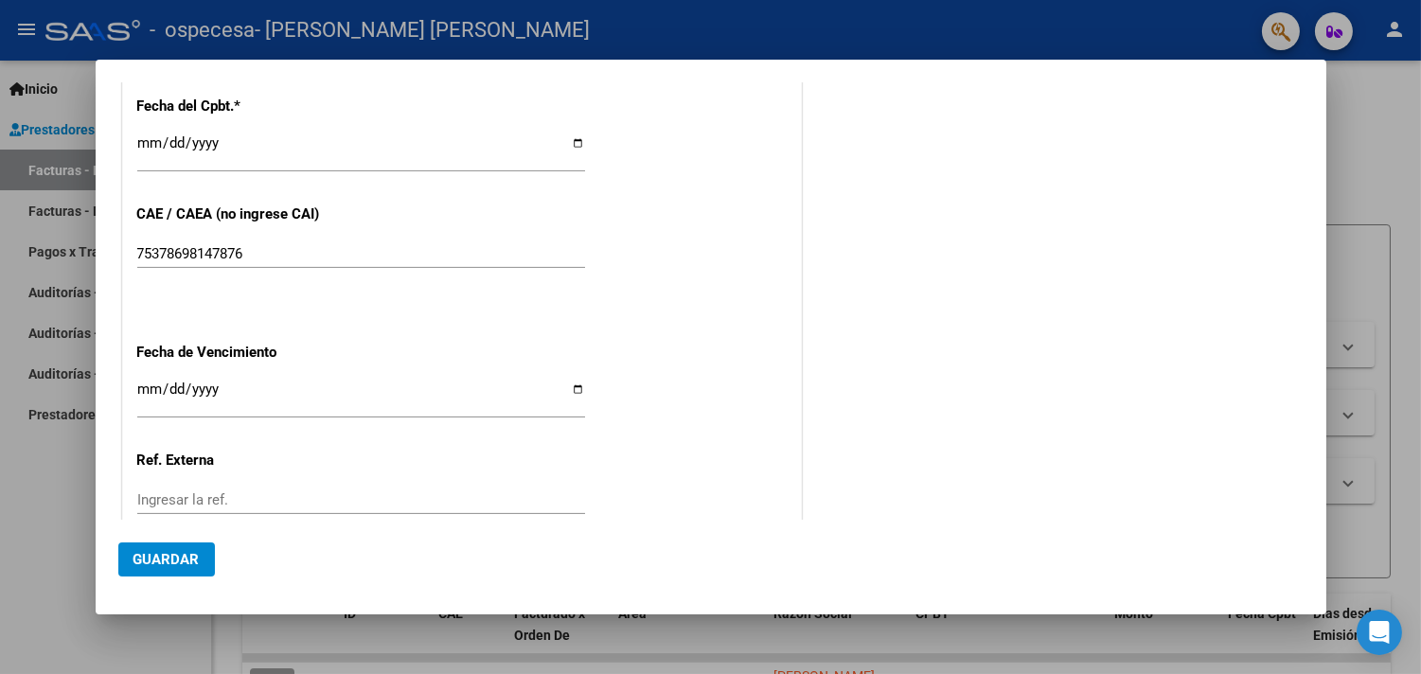
scroll to position [1103, 0]
type input "202506"
click at [142, 383] on input "Ingresar la fecha" at bounding box center [361, 396] width 448 height 30
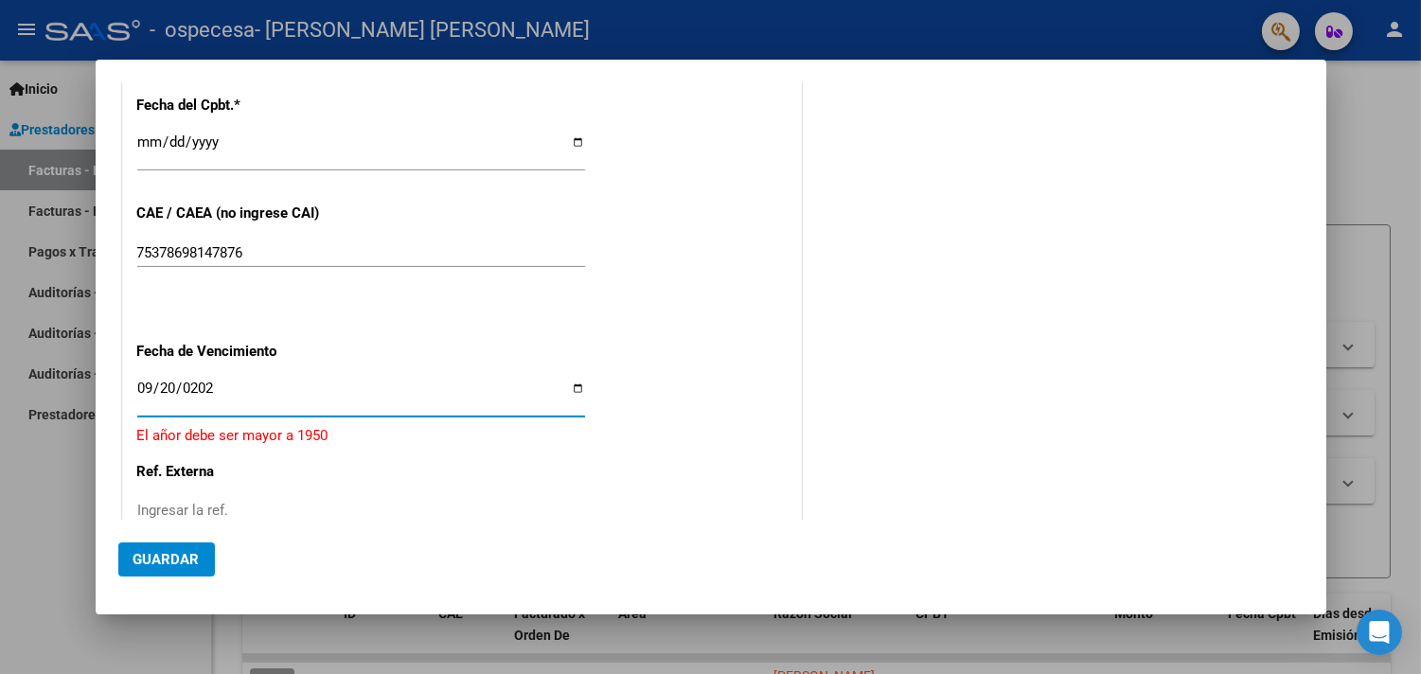
type input "2025-09-20"
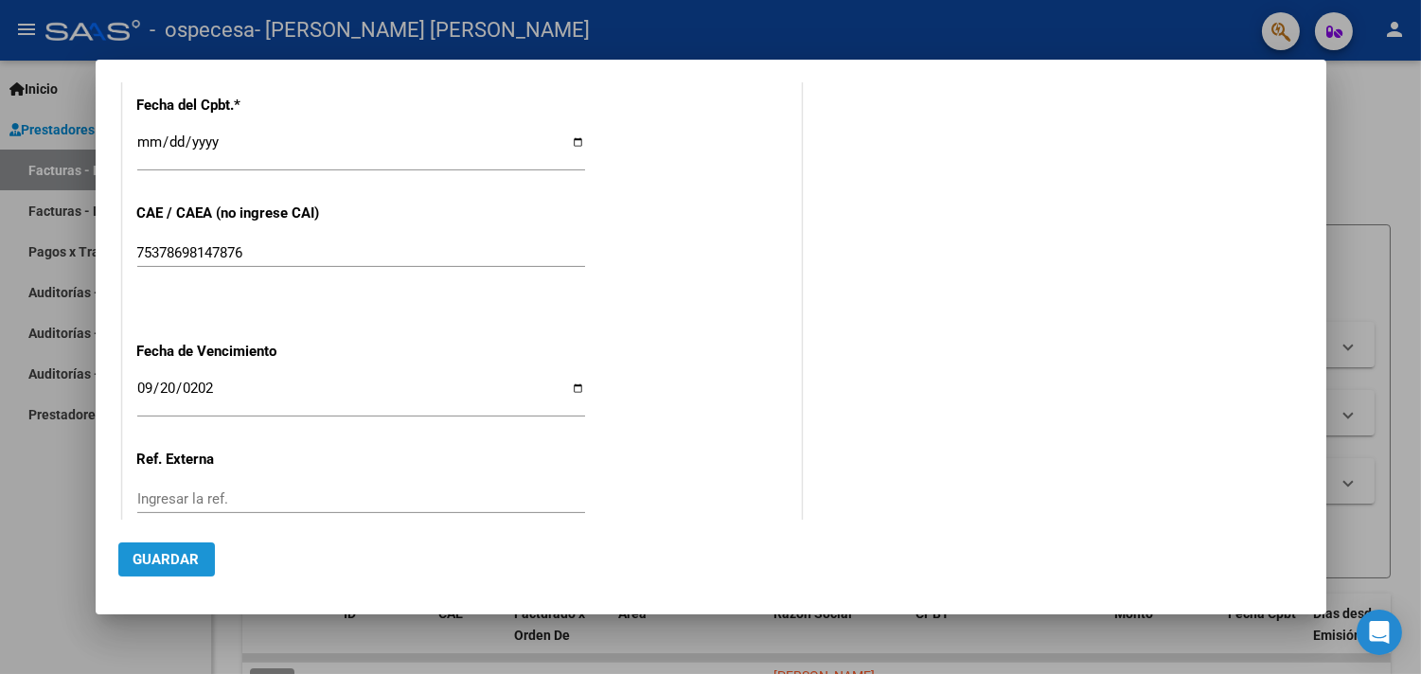
click at [203, 545] on button "Guardar" at bounding box center [166, 559] width 97 height 34
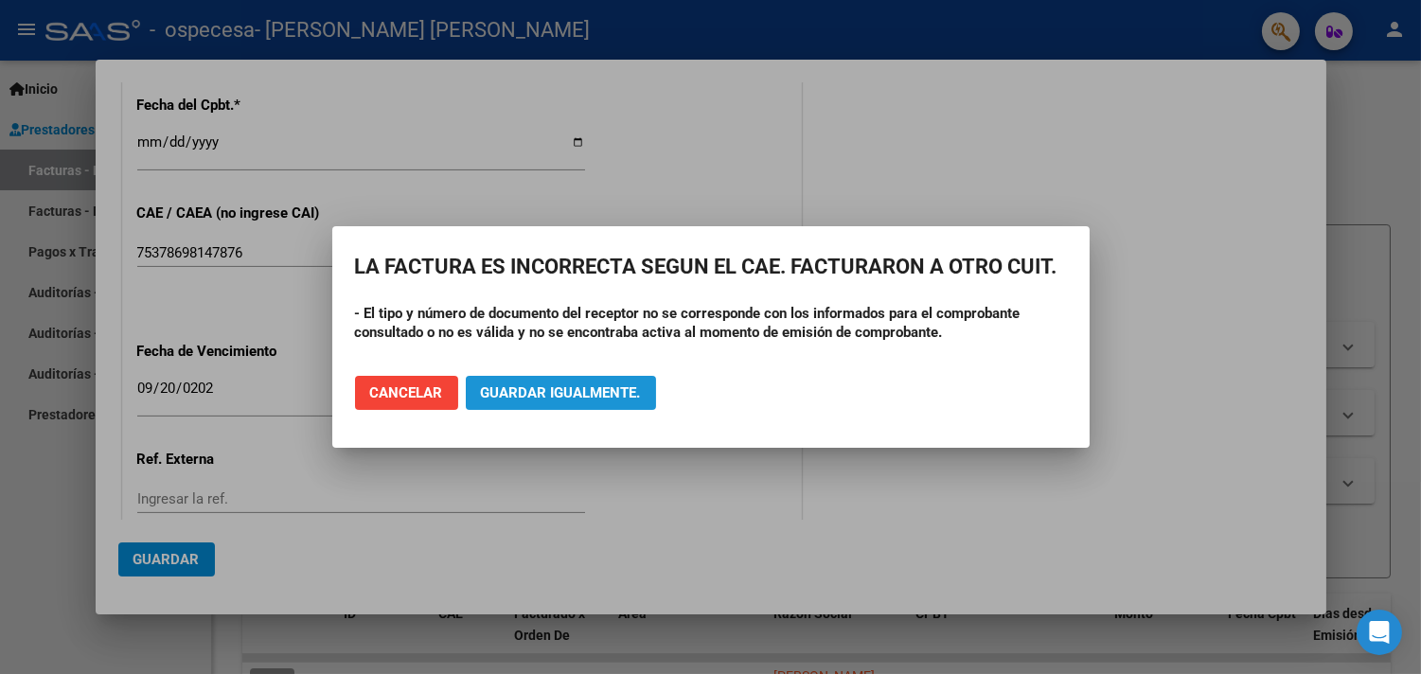
click at [588, 392] on span "Guardar igualmente." at bounding box center [561, 392] width 160 height 17
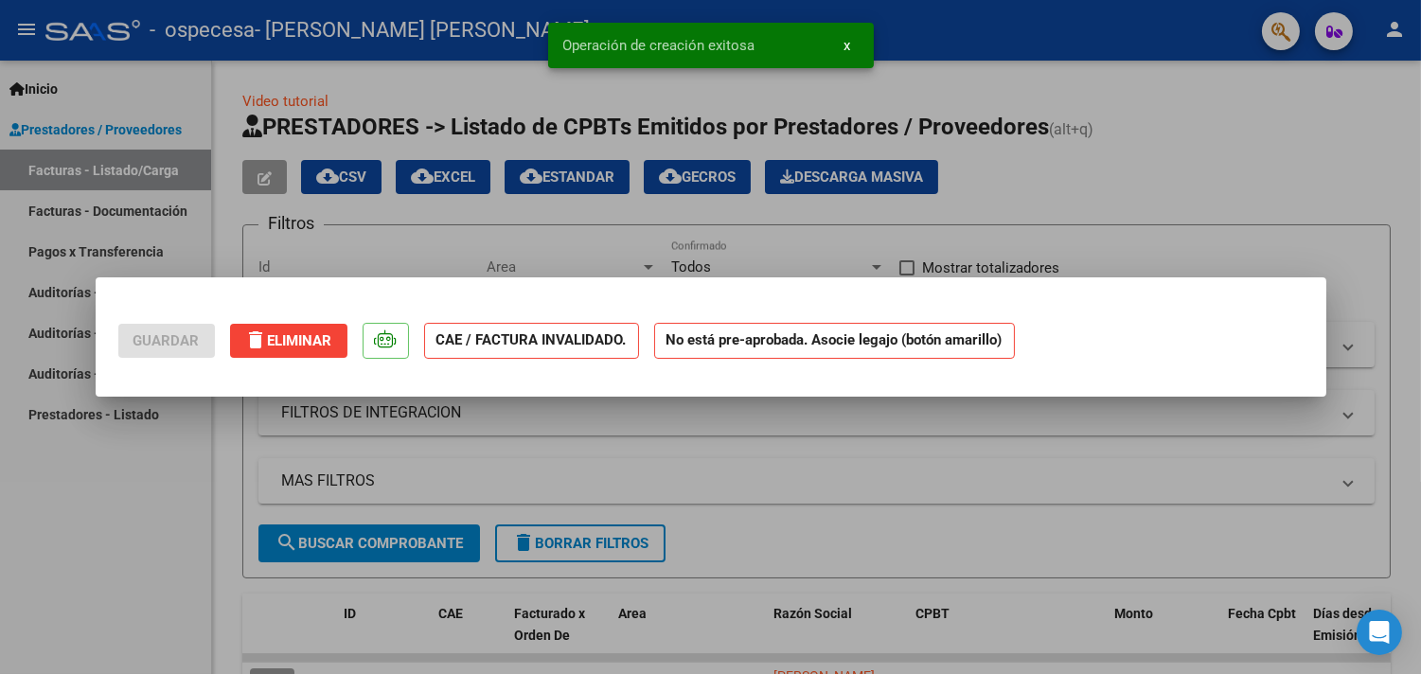
scroll to position [0, 0]
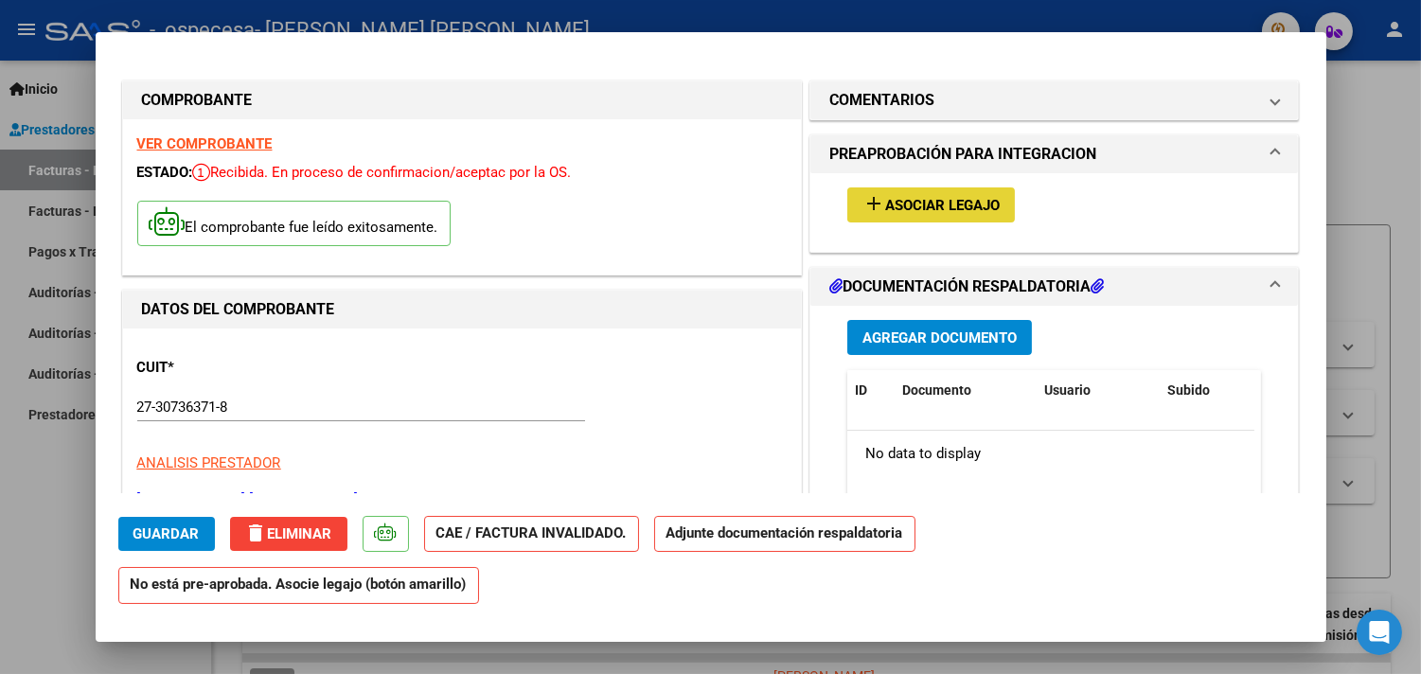
click at [968, 192] on button "add Asociar Legajo" at bounding box center [931, 204] width 168 height 35
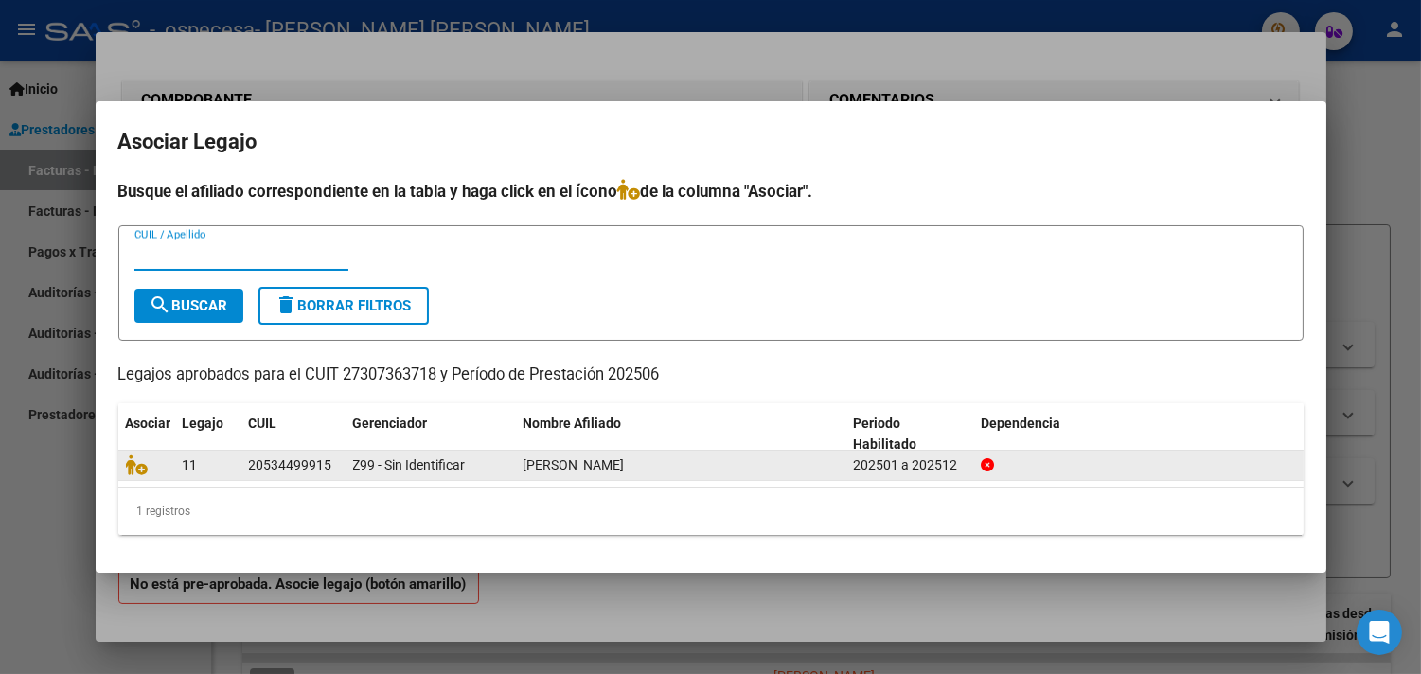
click at [327, 467] on div "20534499915" at bounding box center [290, 465] width 83 height 22
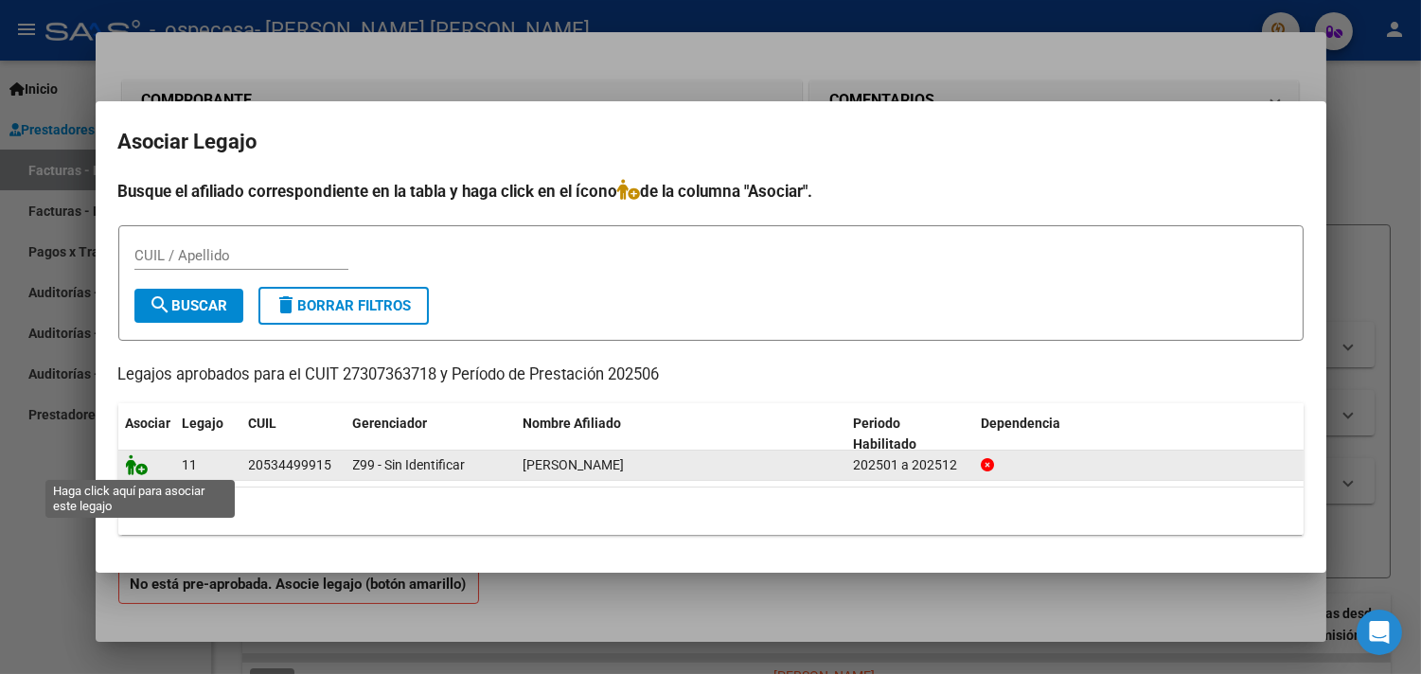
click at [129, 471] on icon at bounding box center [137, 464] width 23 height 21
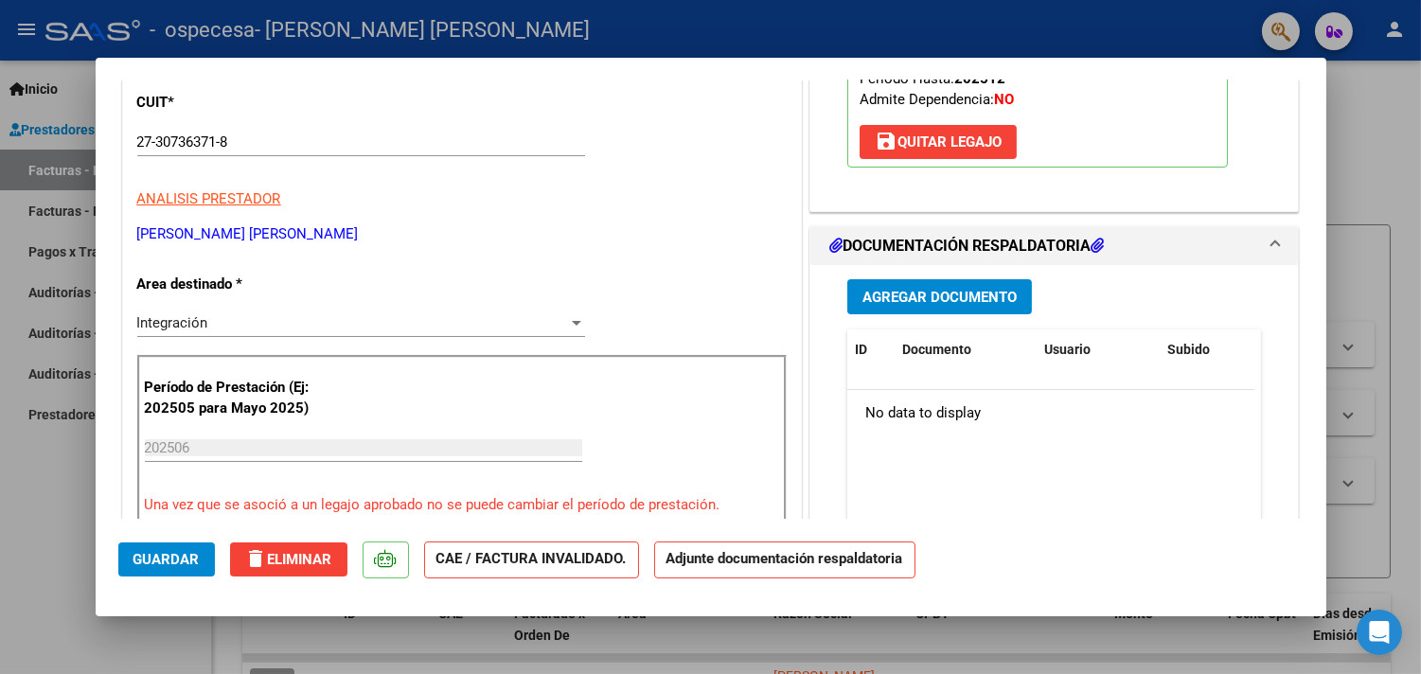
scroll to position [292, 0]
click at [983, 300] on span "Agregar Documento" at bounding box center [939, 296] width 154 height 17
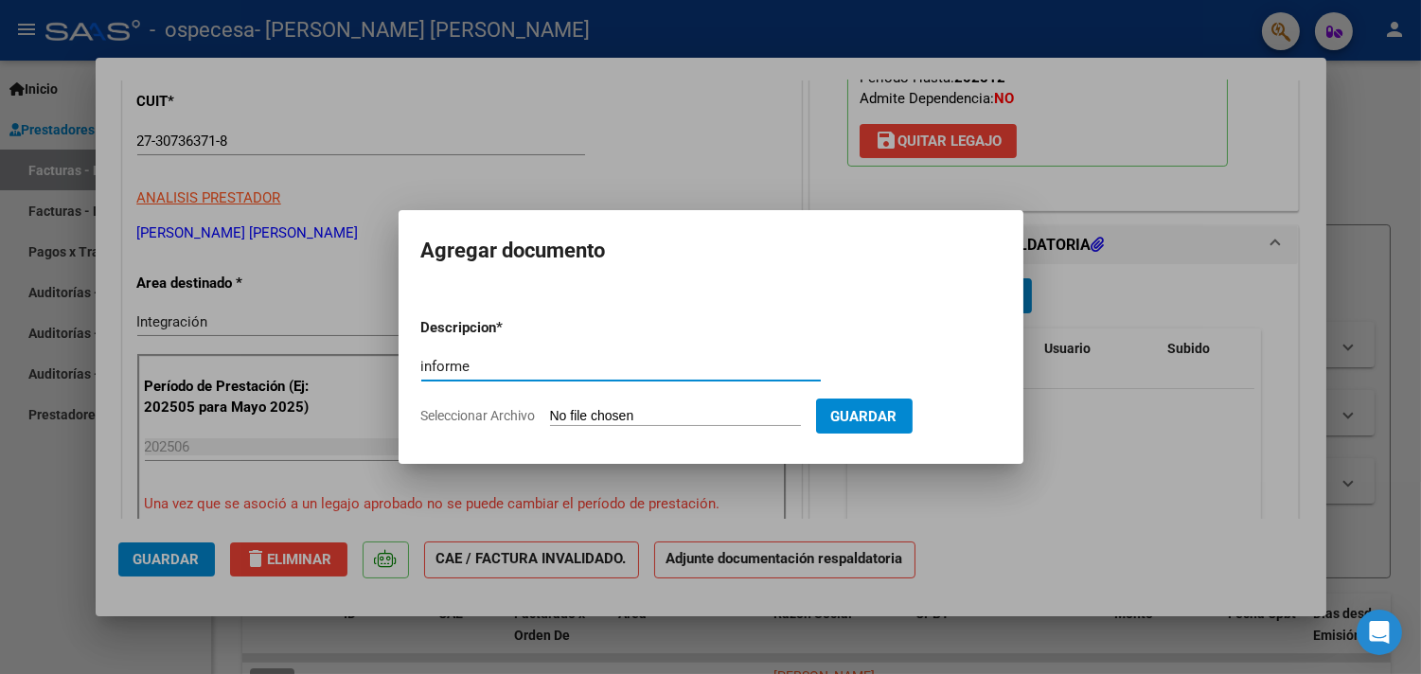
type input "informe"
click at [733, 414] on input "Seleccionar Archivo" at bounding box center [675, 417] width 251 height 18
type input "C:\fakepath\Informe Arce Ramiro junio 25.pdf"
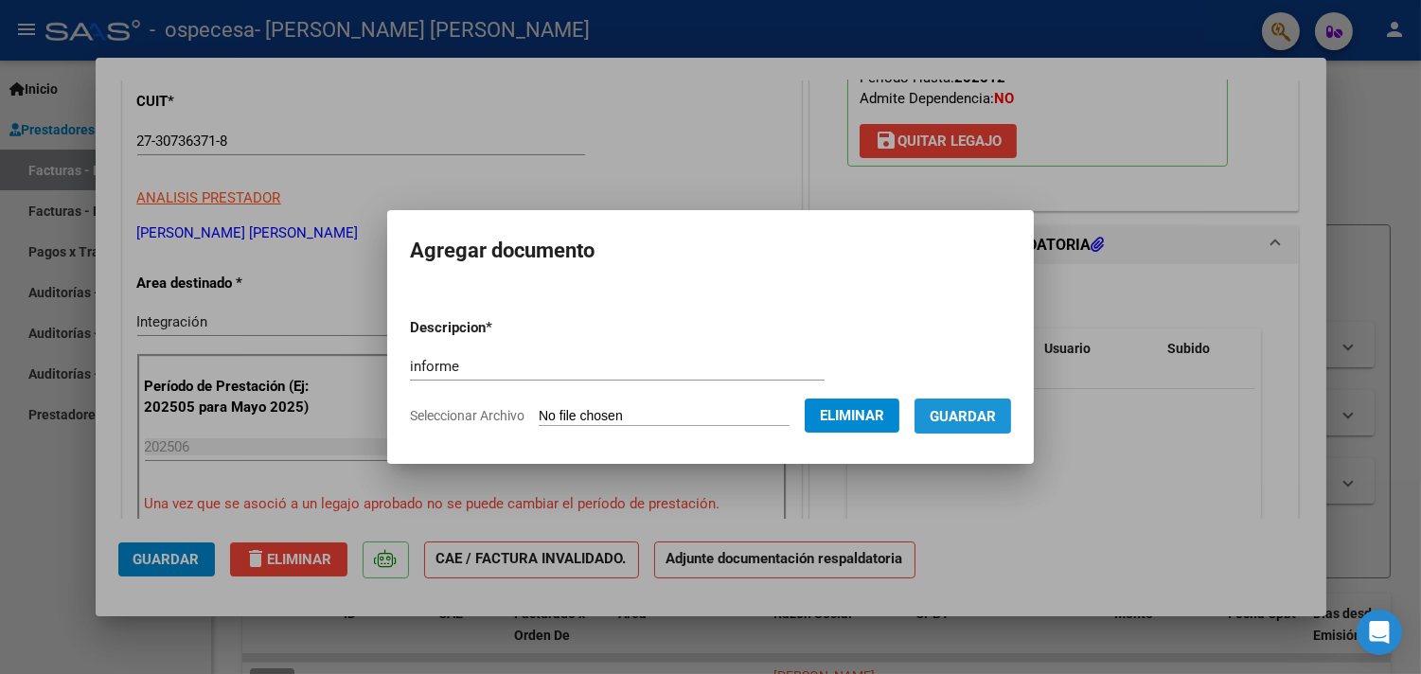
click at [966, 414] on span "Guardar" at bounding box center [963, 416] width 66 height 17
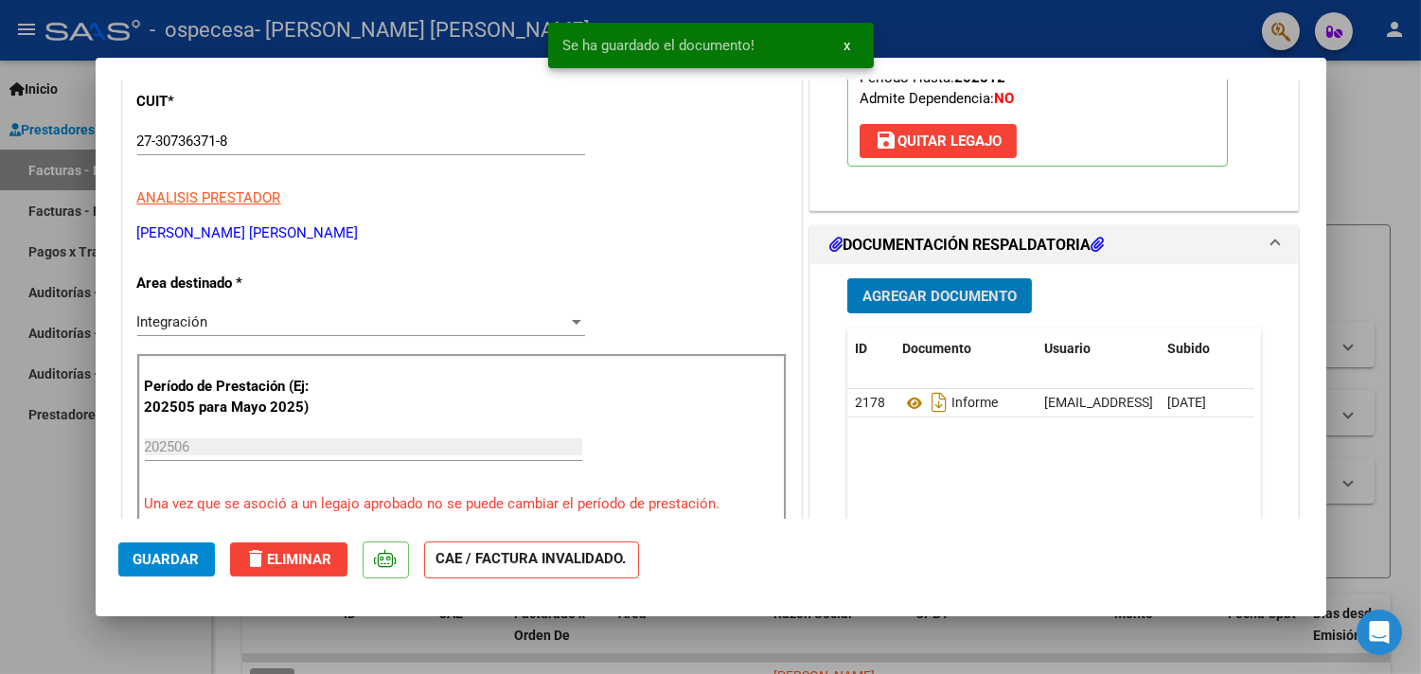
click at [938, 285] on button "Agregar Documento" at bounding box center [939, 295] width 185 height 35
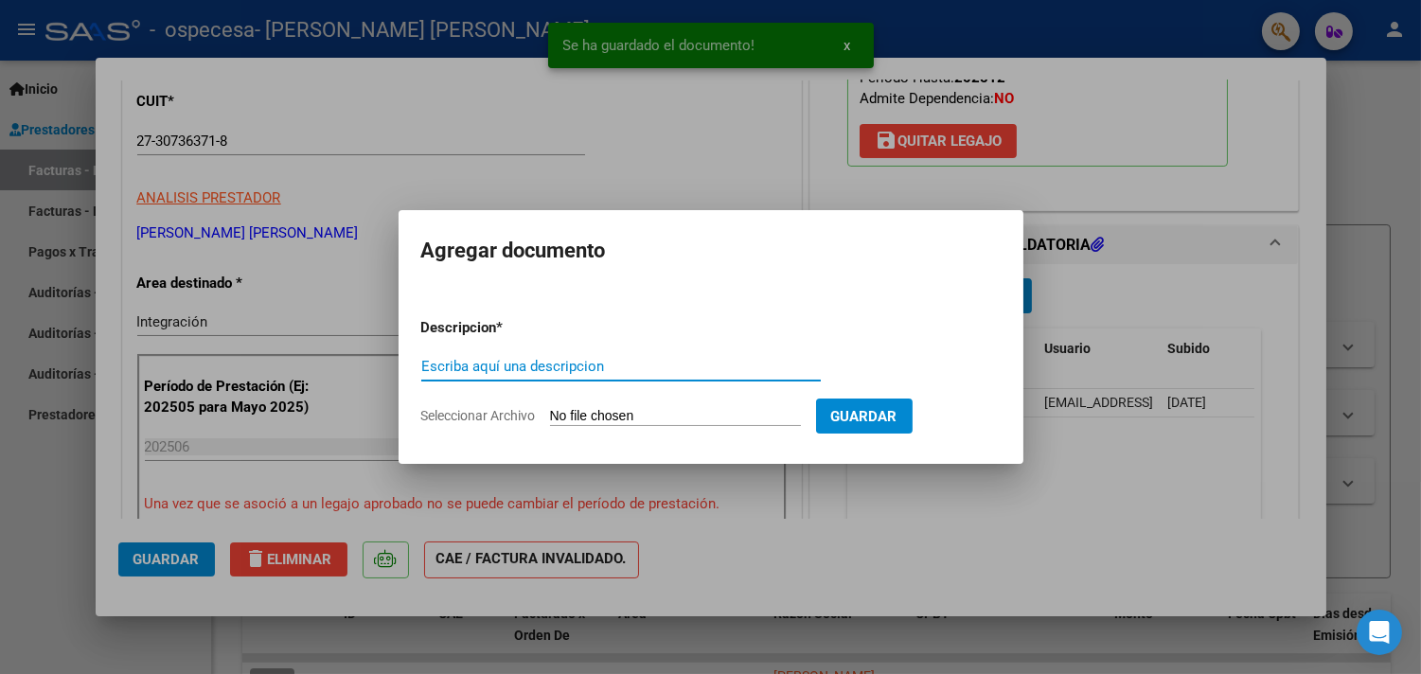
click at [536, 358] on input "Escriba aquí una descripcion" at bounding box center [621, 366] width 400 height 17
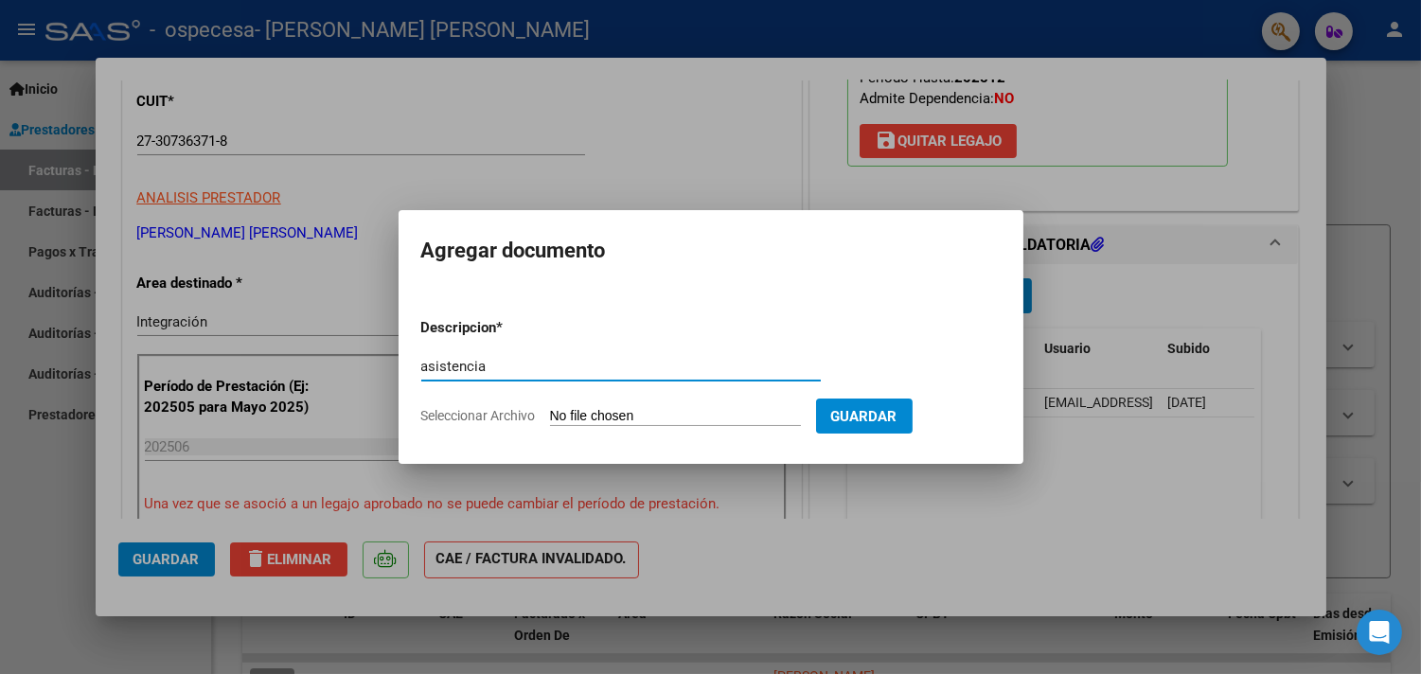
type input "asistencia"
click at [511, 408] on span "Seleccionar Archivo" at bounding box center [478, 415] width 115 height 15
click at [550, 408] on input "Seleccionar Archivo" at bounding box center [675, 417] width 251 height 18
type input "C:\fakepath\Asistencia Arce Ramiro junio.pdf"
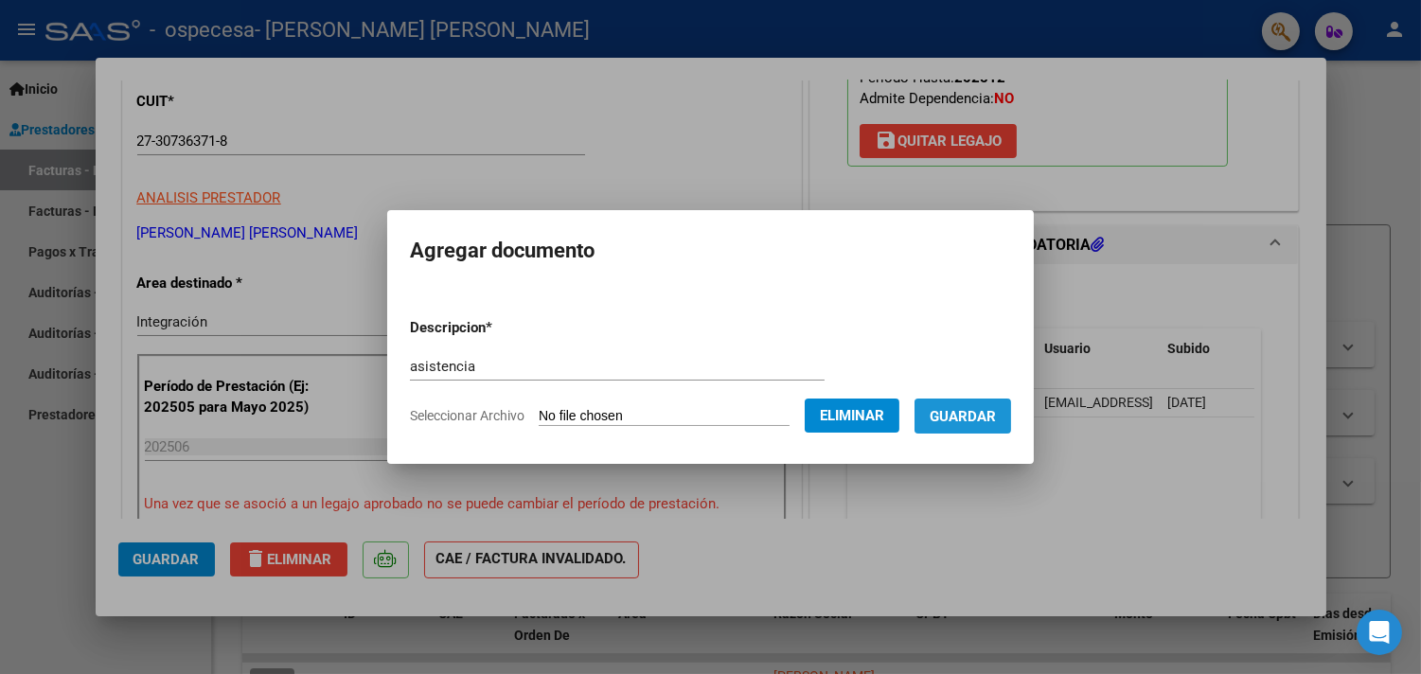
click at [985, 410] on span "Guardar" at bounding box center [963, 416] width 66 height 17
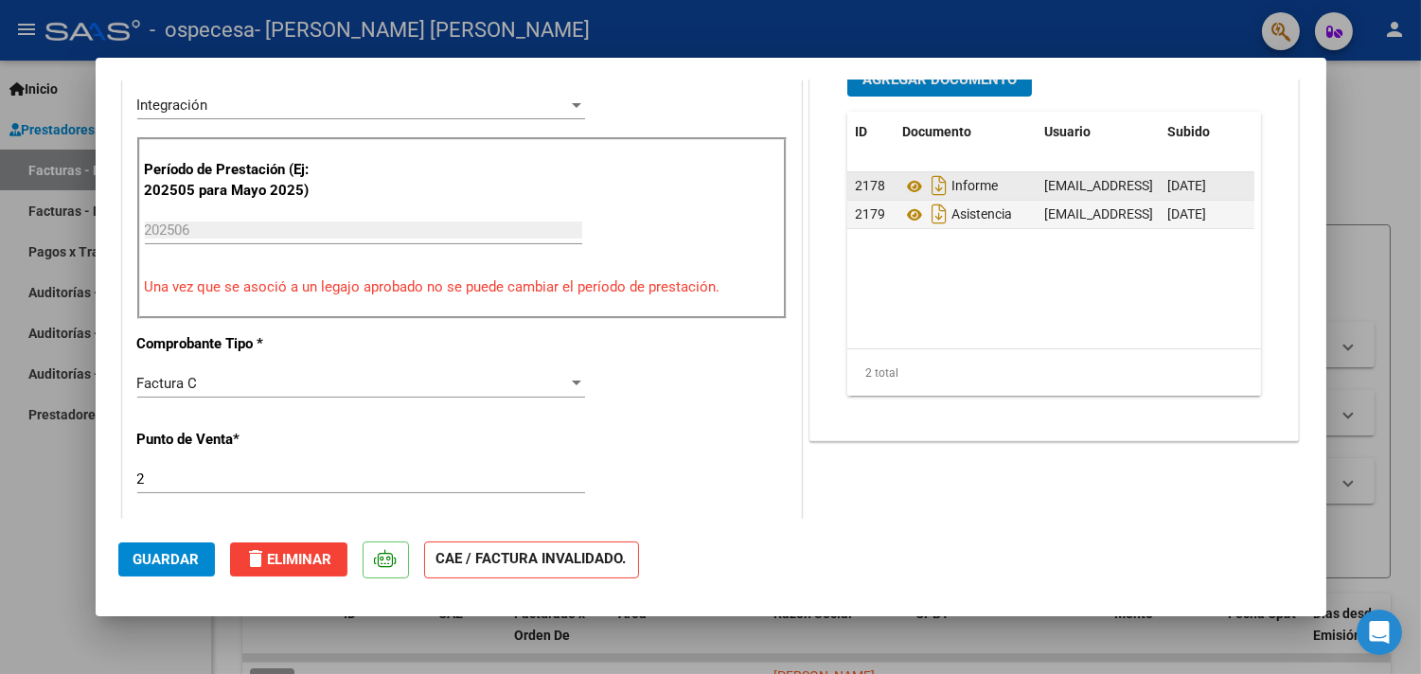
scroll to position [515, 0]
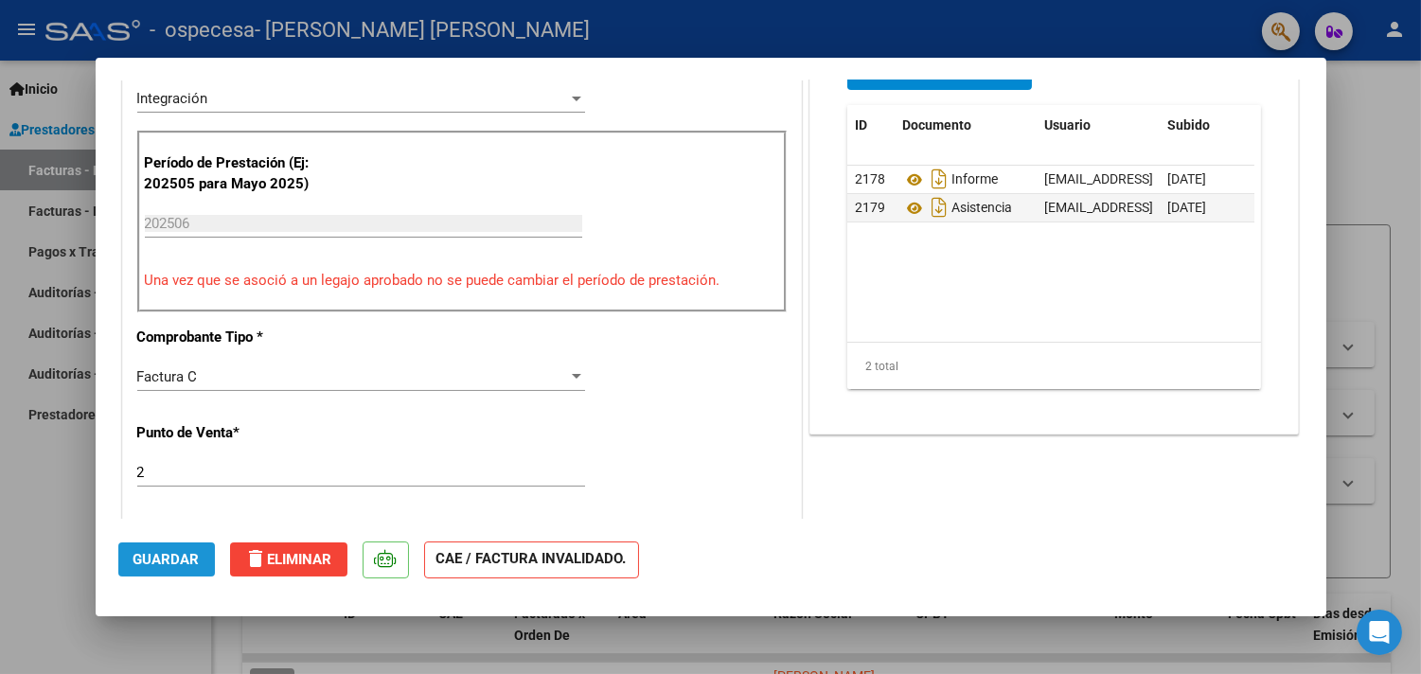
click at [166, 553] on span "Guardar" at bounding box center [166, 559] width 66 height 17
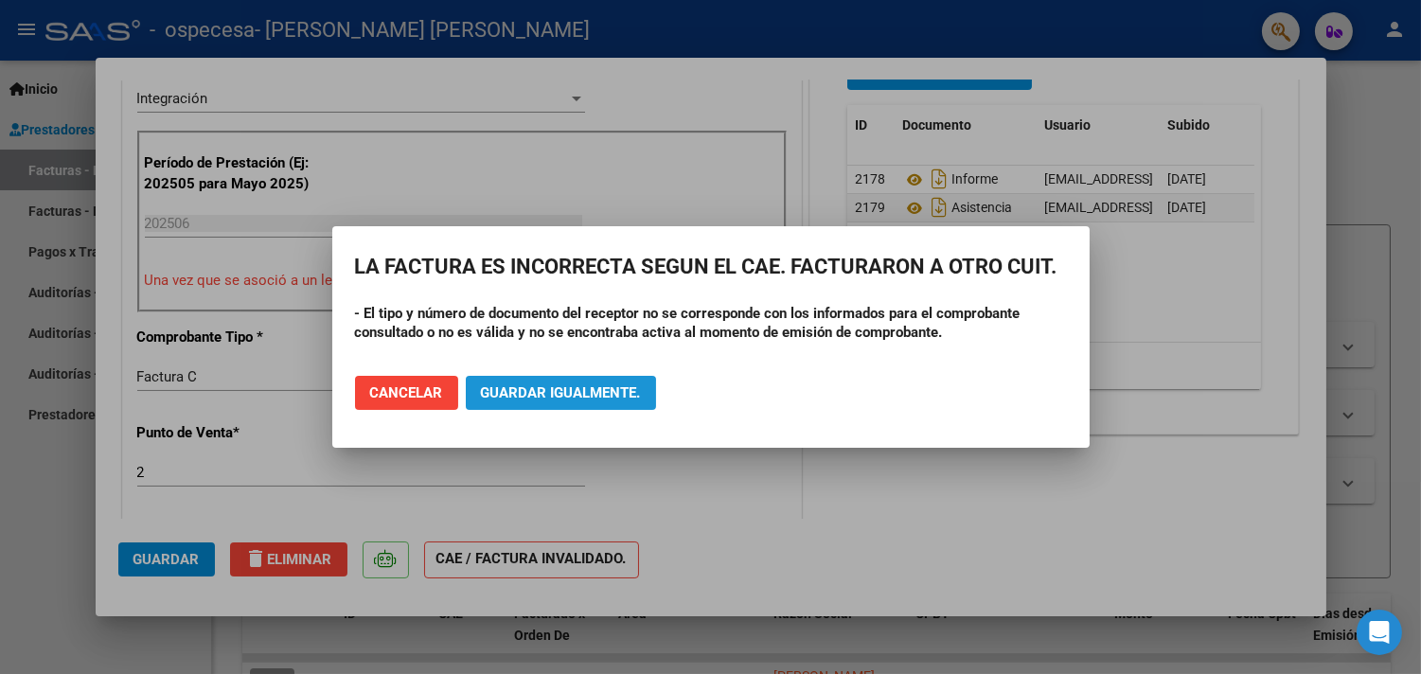
click at [550, 395] on span "Guardar igualmente." at bounding box center [561, 392] width 160 height 17
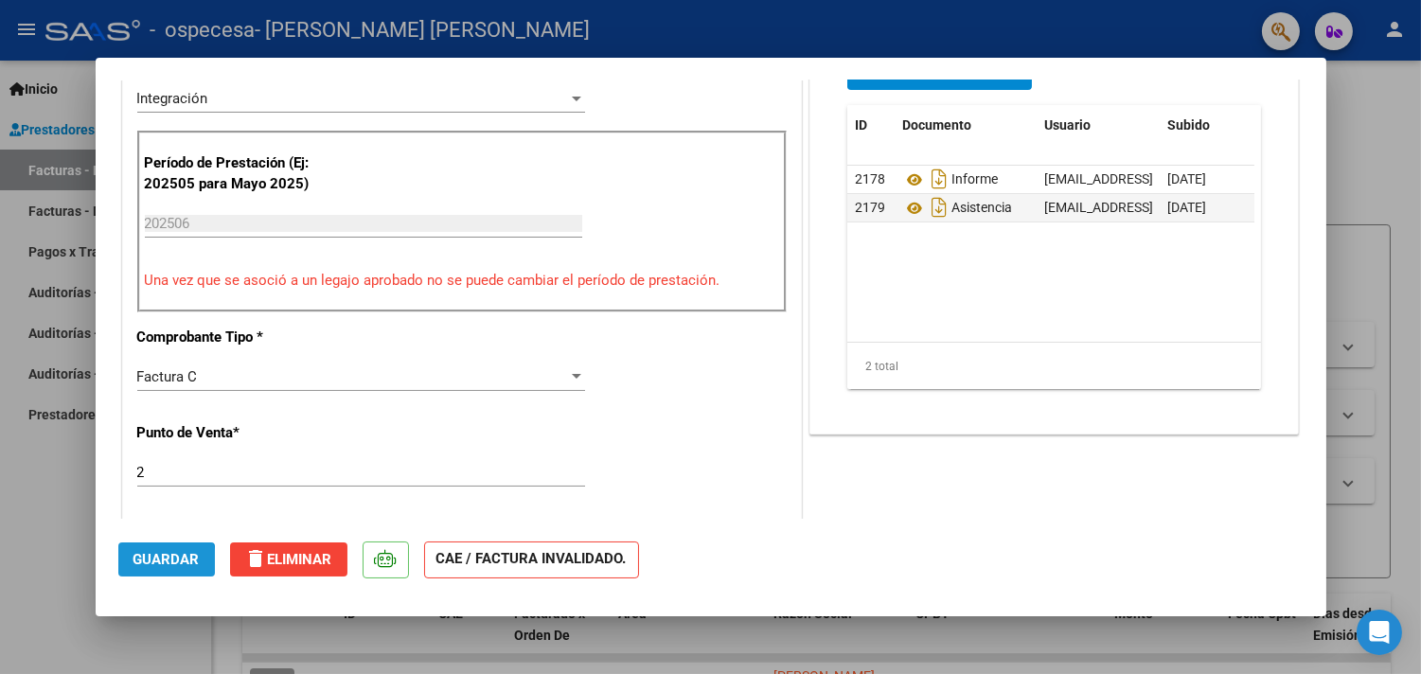
click at [148, 562] on span "Guardar" at bounding box center [166, 559] width 66 height 17
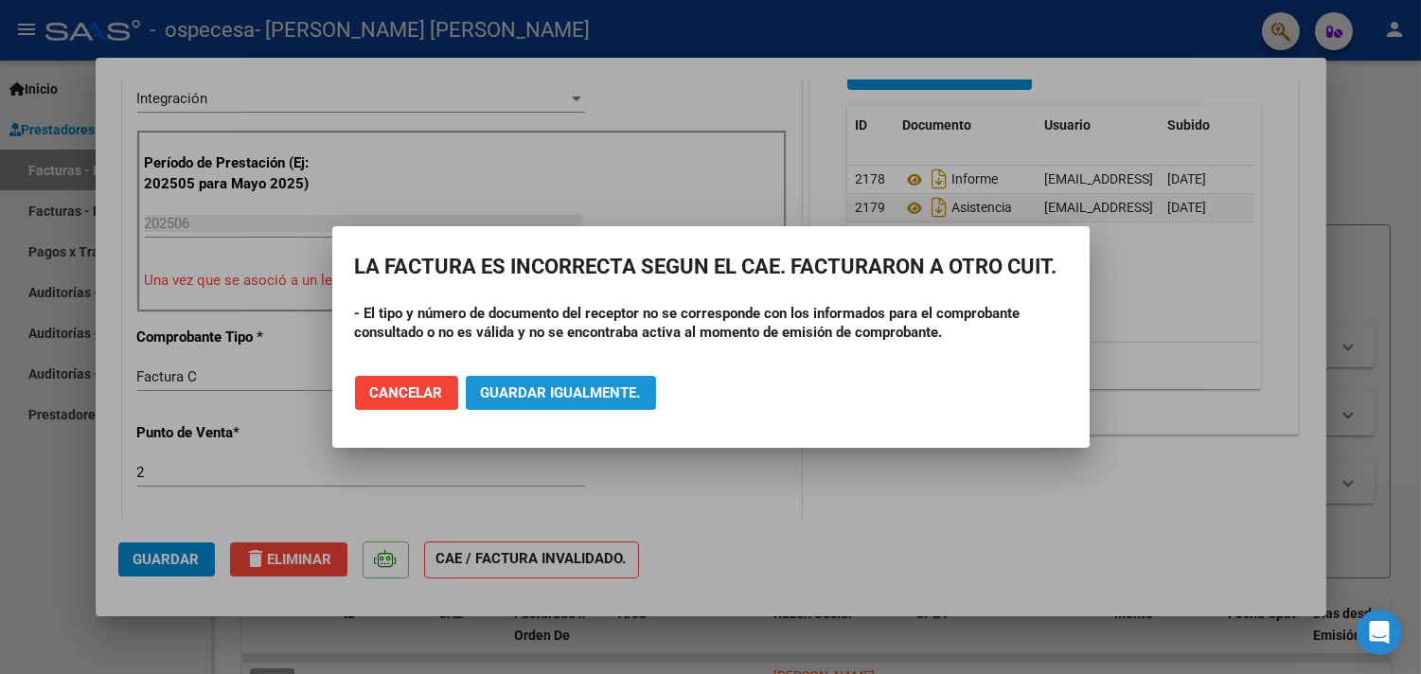
click at [559, 395] on span "Guardar igualmente." at bounding box center [561, 392] width 160 height 17
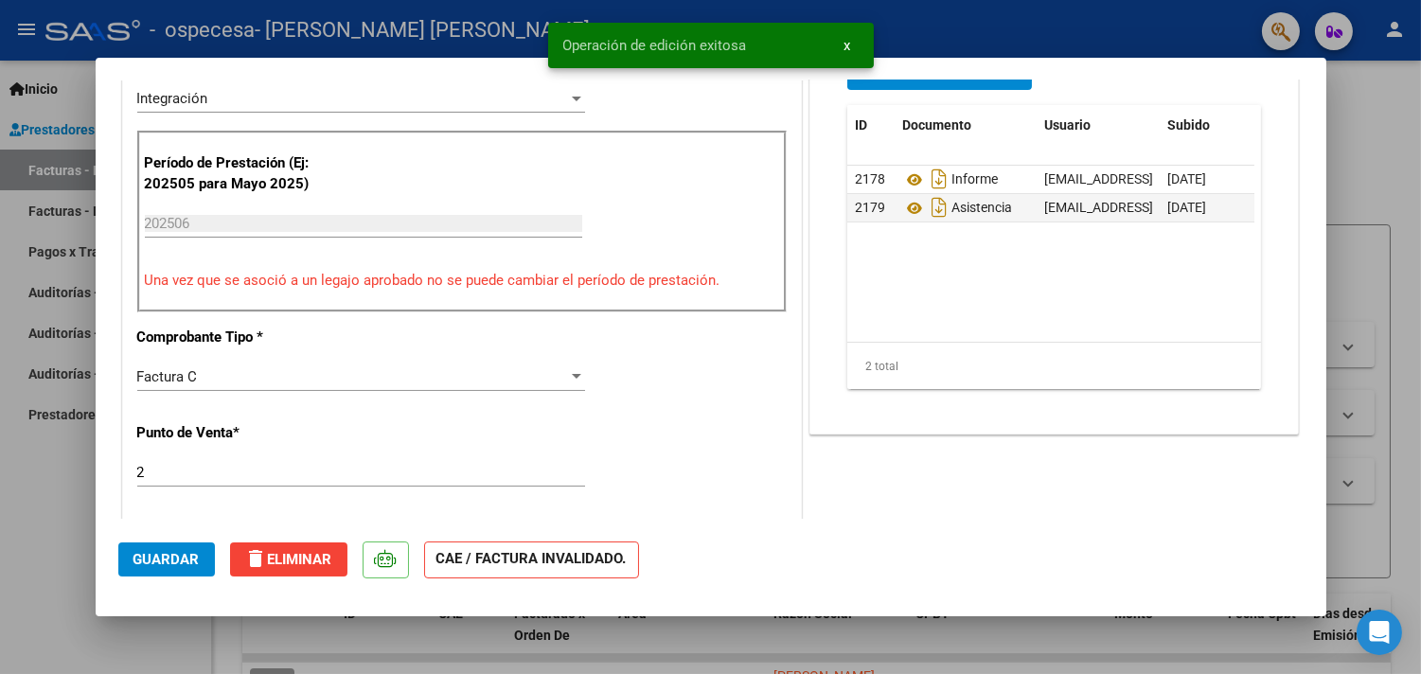
click at [1377, 178] on div at bounding box center [710, 337] width 1421 height 674
type input "$ 0,00"
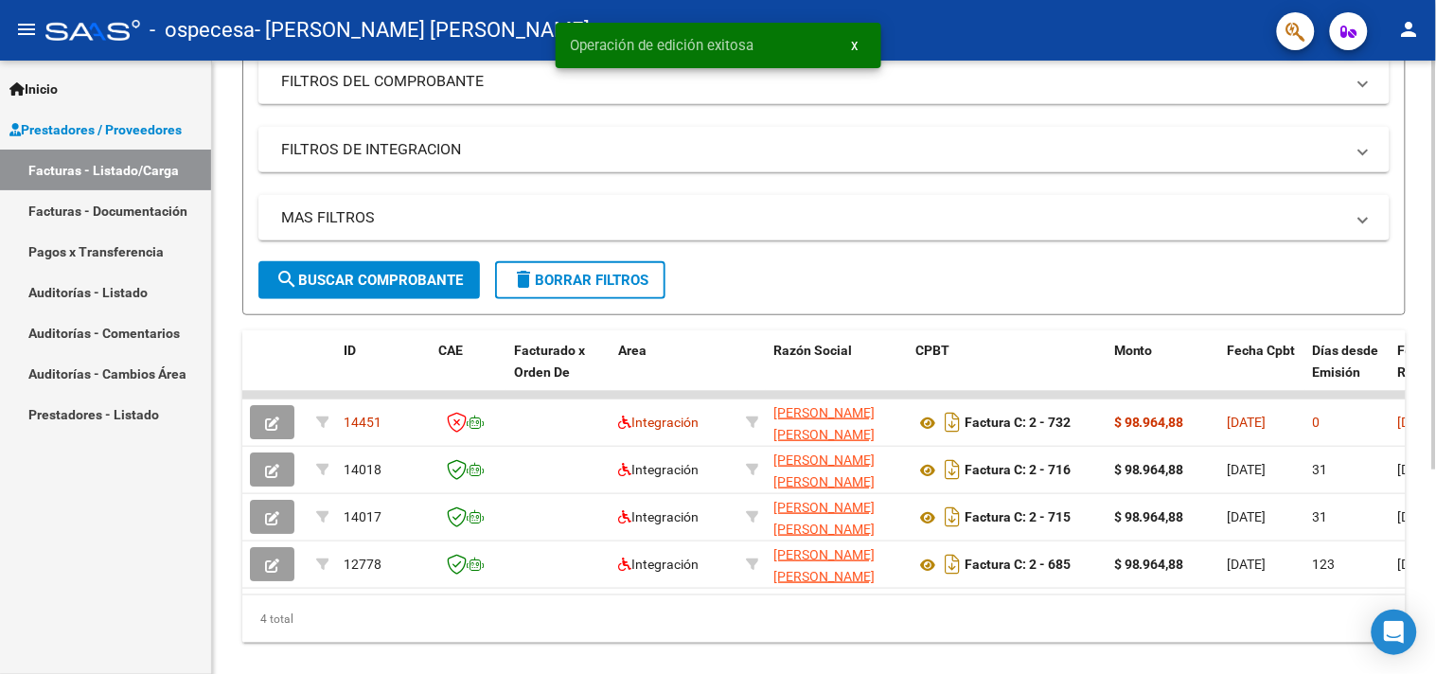
scroll to position [265, 0]
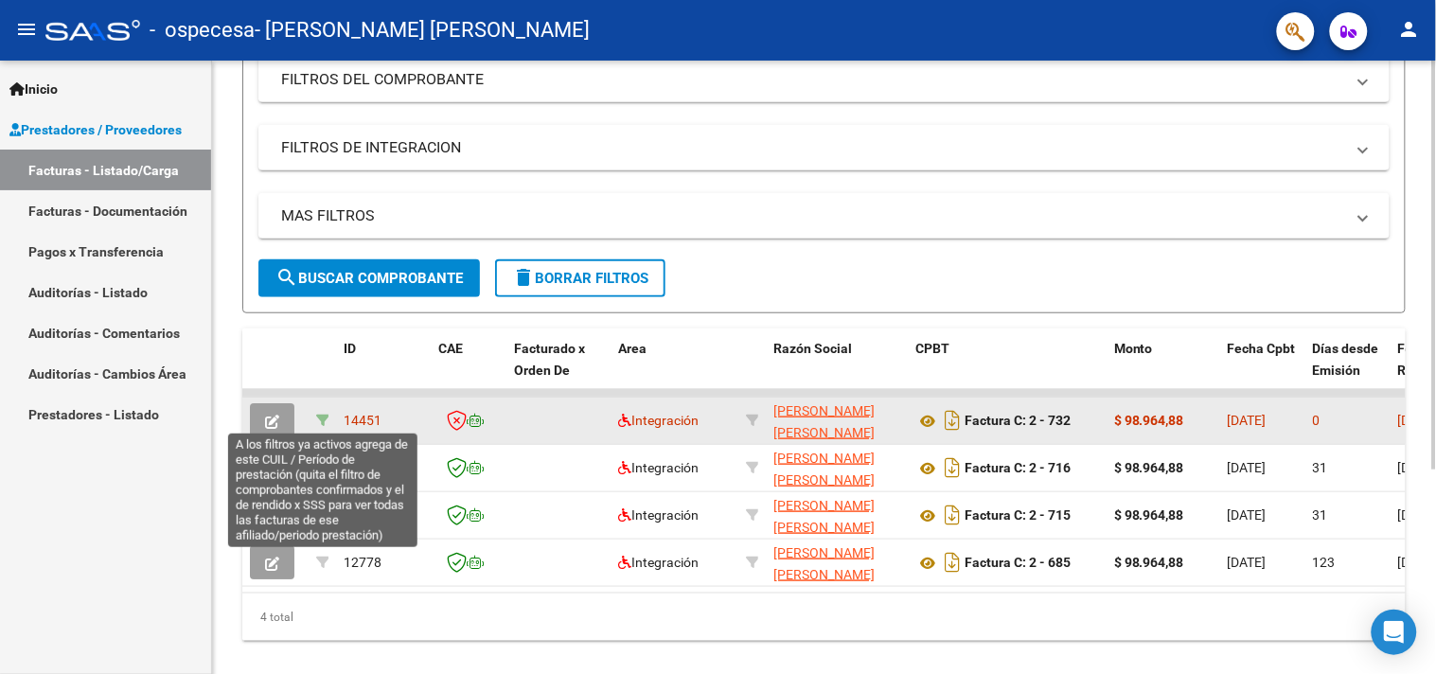
click at [318, 414] on icon at bounding box center [322, 420] width 13 height 13
type input "202506"
type input "20534499915"
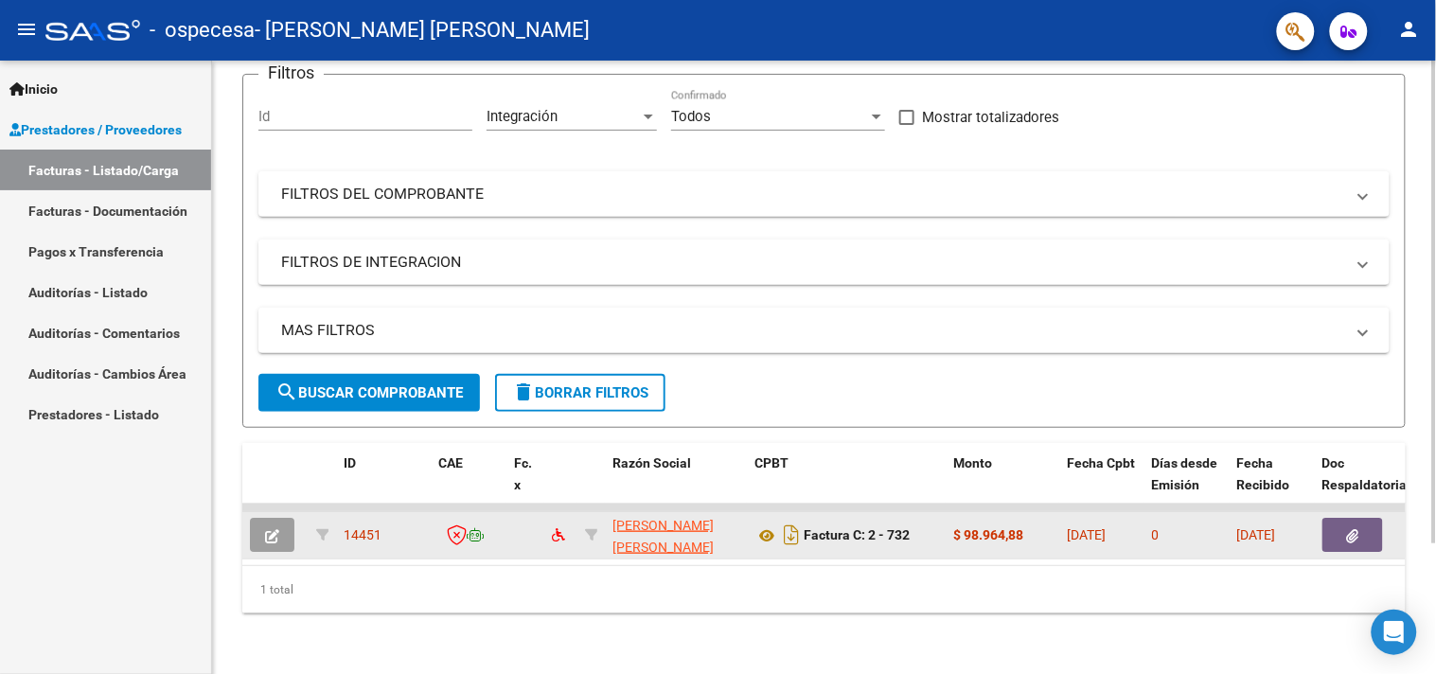
scroll to position [166, 0]
